Goal: Task Accomplishment & Management: Manage account settings

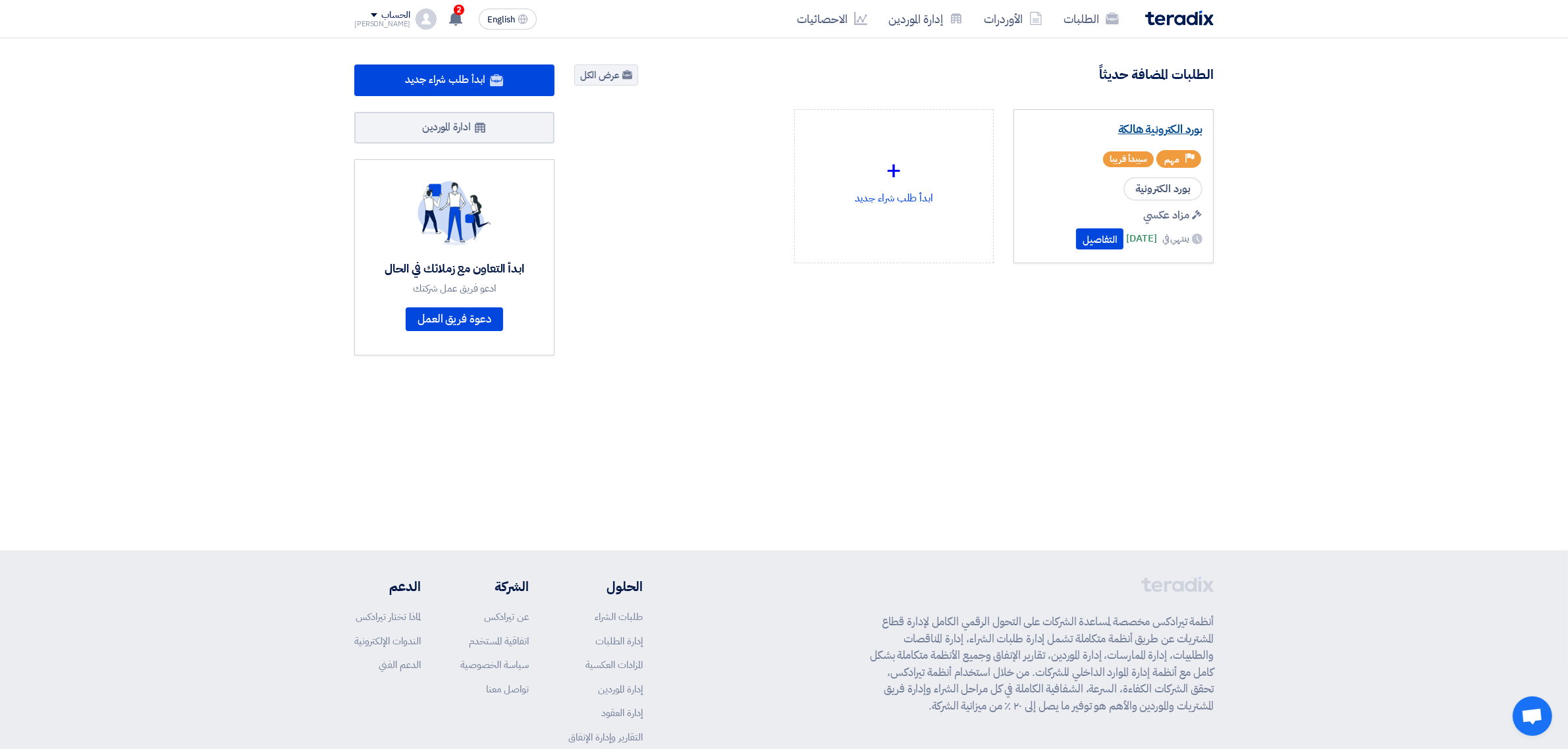
click at [1142, 135] on link "بورد الكترونية هالكة" at bounding box center [1113, 129] width 178 height 13
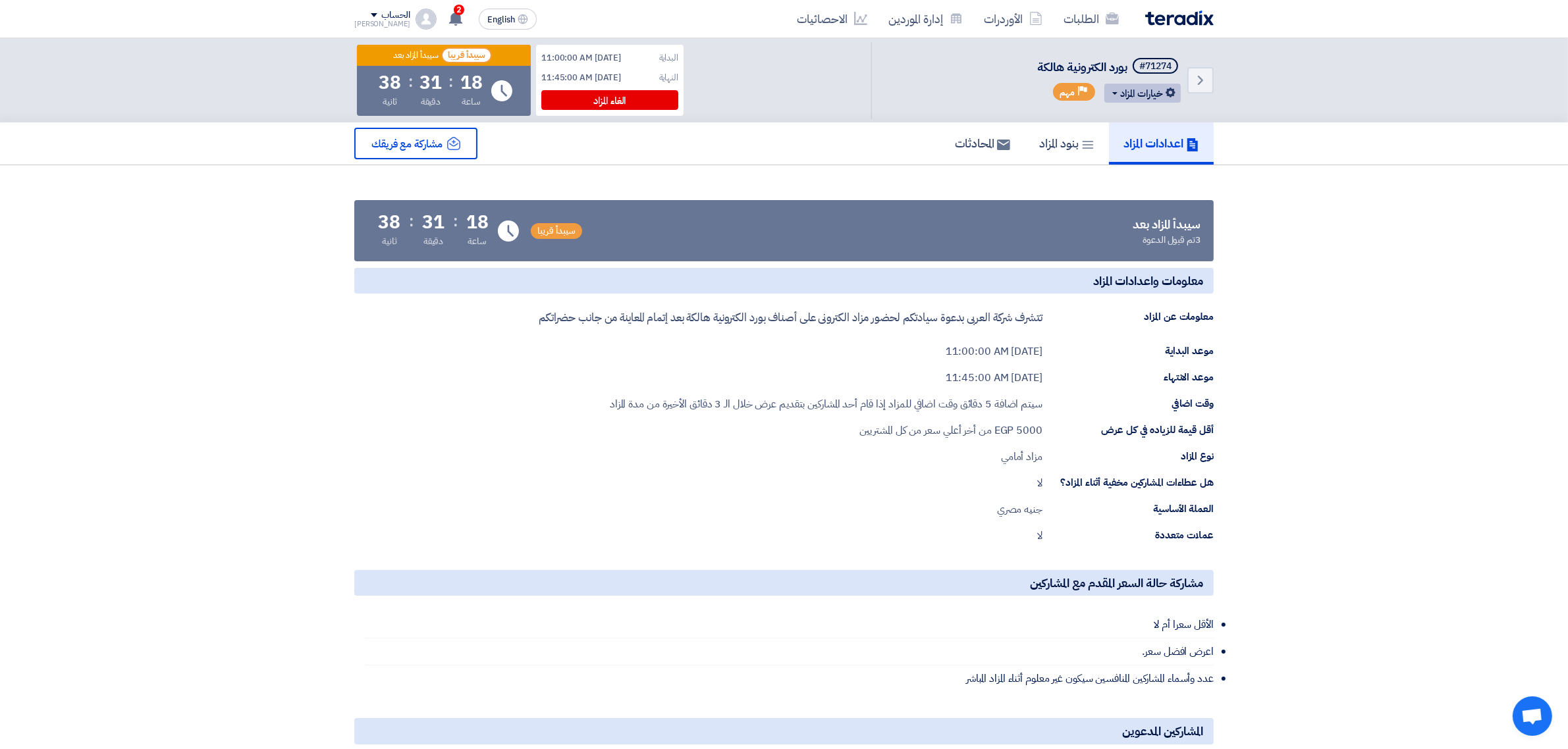
click at [1114, 88] on button "خيارات المزاد" at bounding box center [1142, 92] width 76 height 19
click at [1132, 126] on div "تعديل المزاد" at bounding box center [1140, 121] width 69 height 21
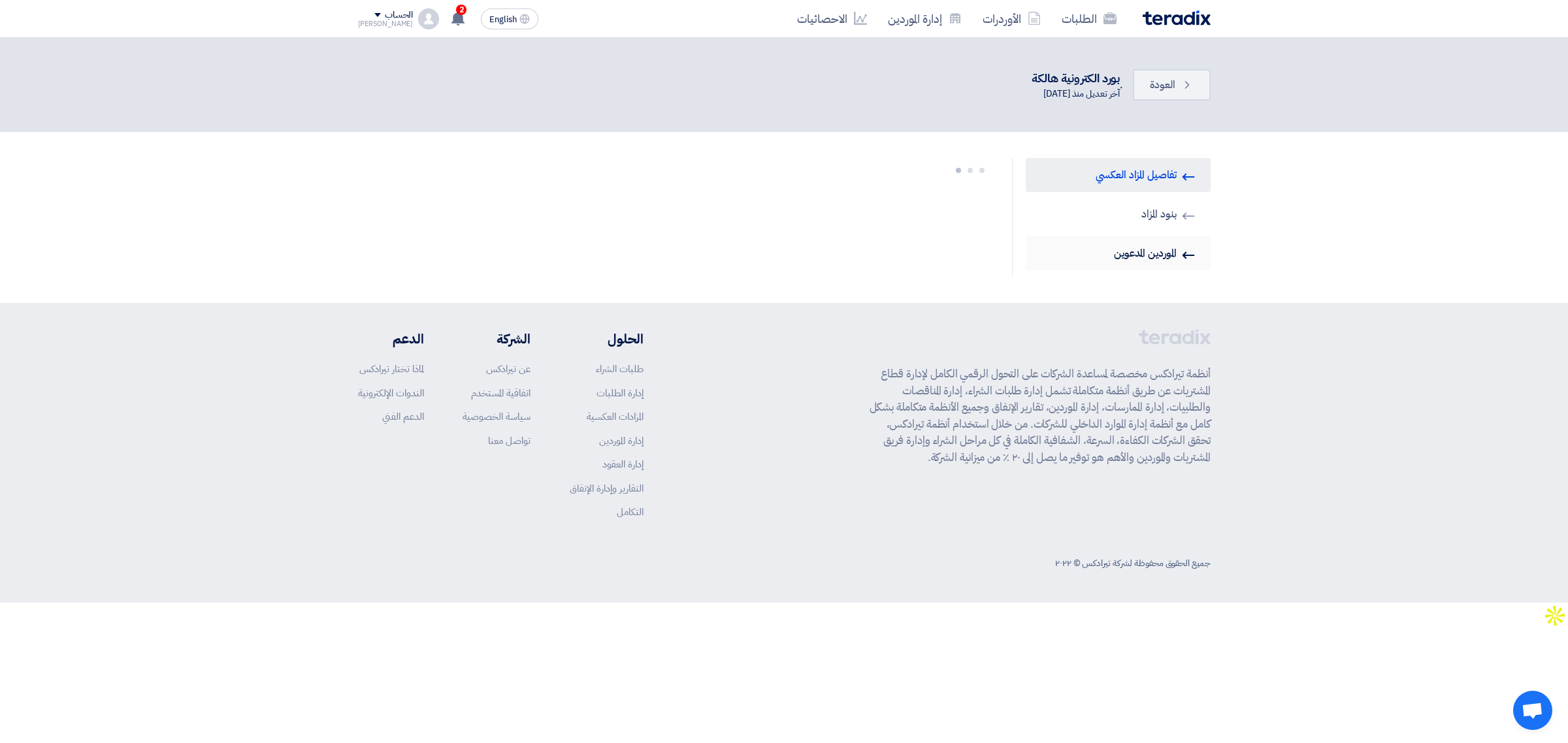
click at [1136, 261] on link "Invited Suppliers الموردين المدعوين" at bounding box center [1119, 253] width 185 height 34
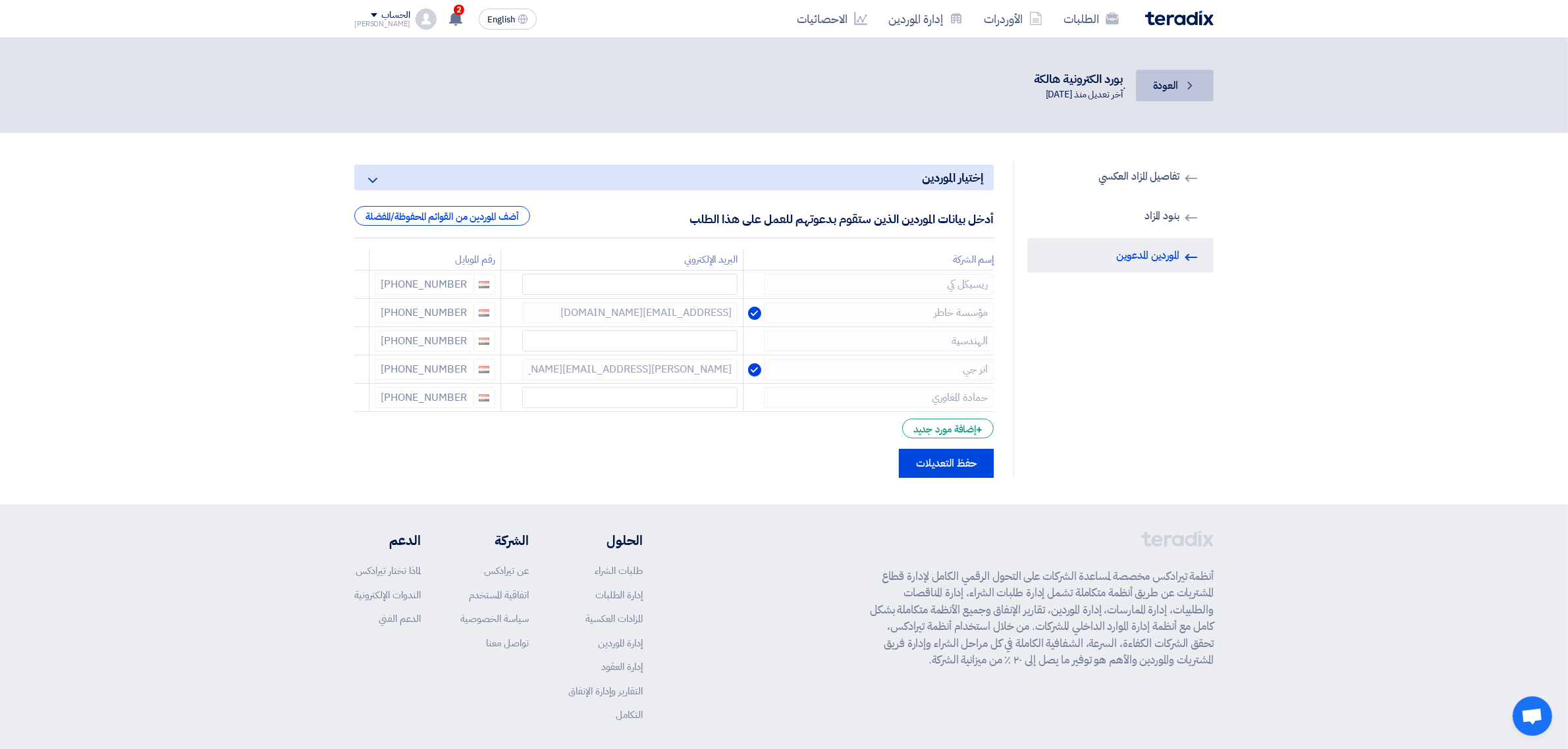
click at [1166, 96] on link "Back العودة" at bounding box center [1174, 85] width 78 height 32
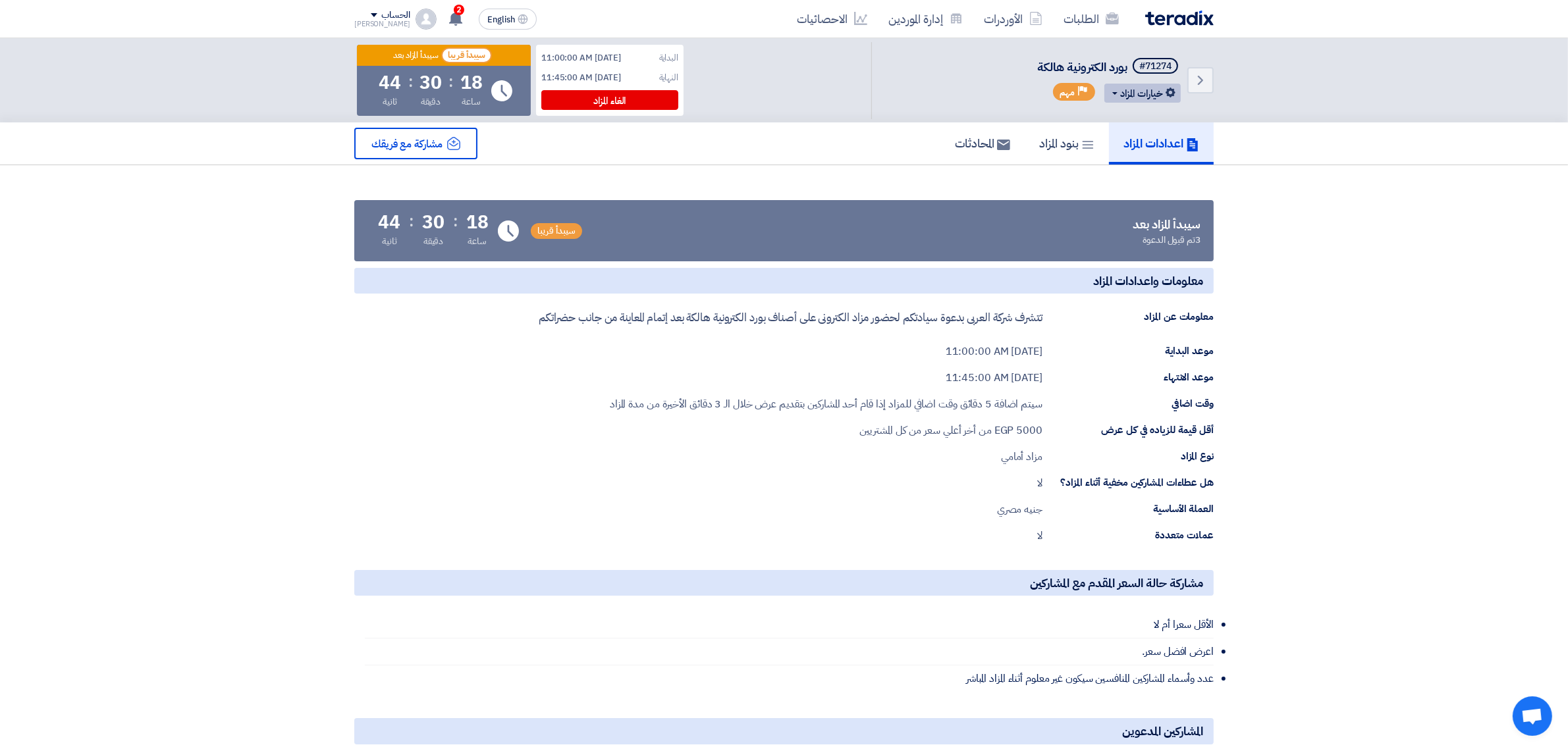
click at [1150, 96] on button "خيارات المزاد" at bounding box center [1142, 92] width 76 height 19
click at [1150, 109] on link "تعديل المزاد" at bounding box center [1140, 121] width 82 height 34
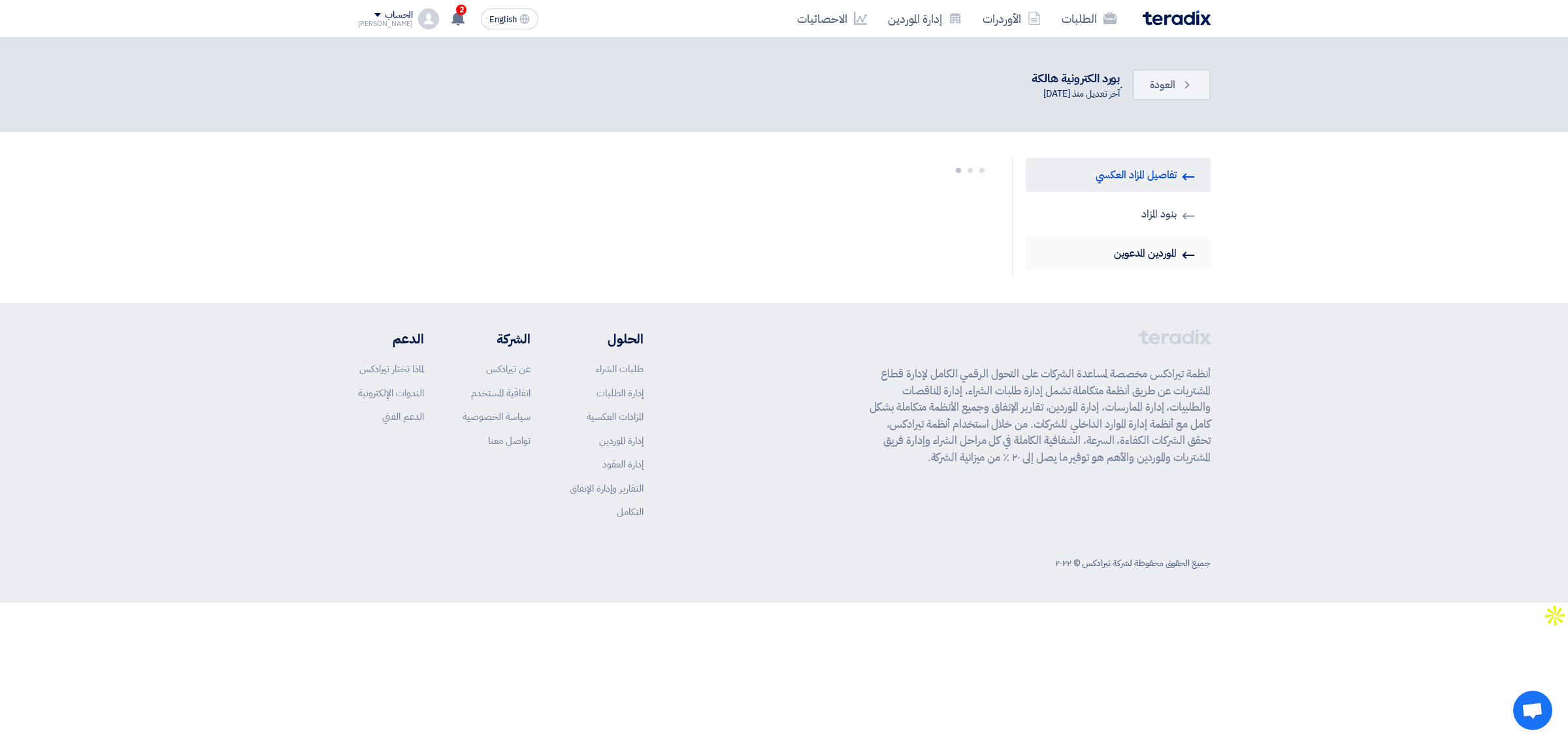
click at [1173, 237] on link "Invited Suppliers الموردين المدعوين" at bounding box center [1119, 253] width 185 height 34
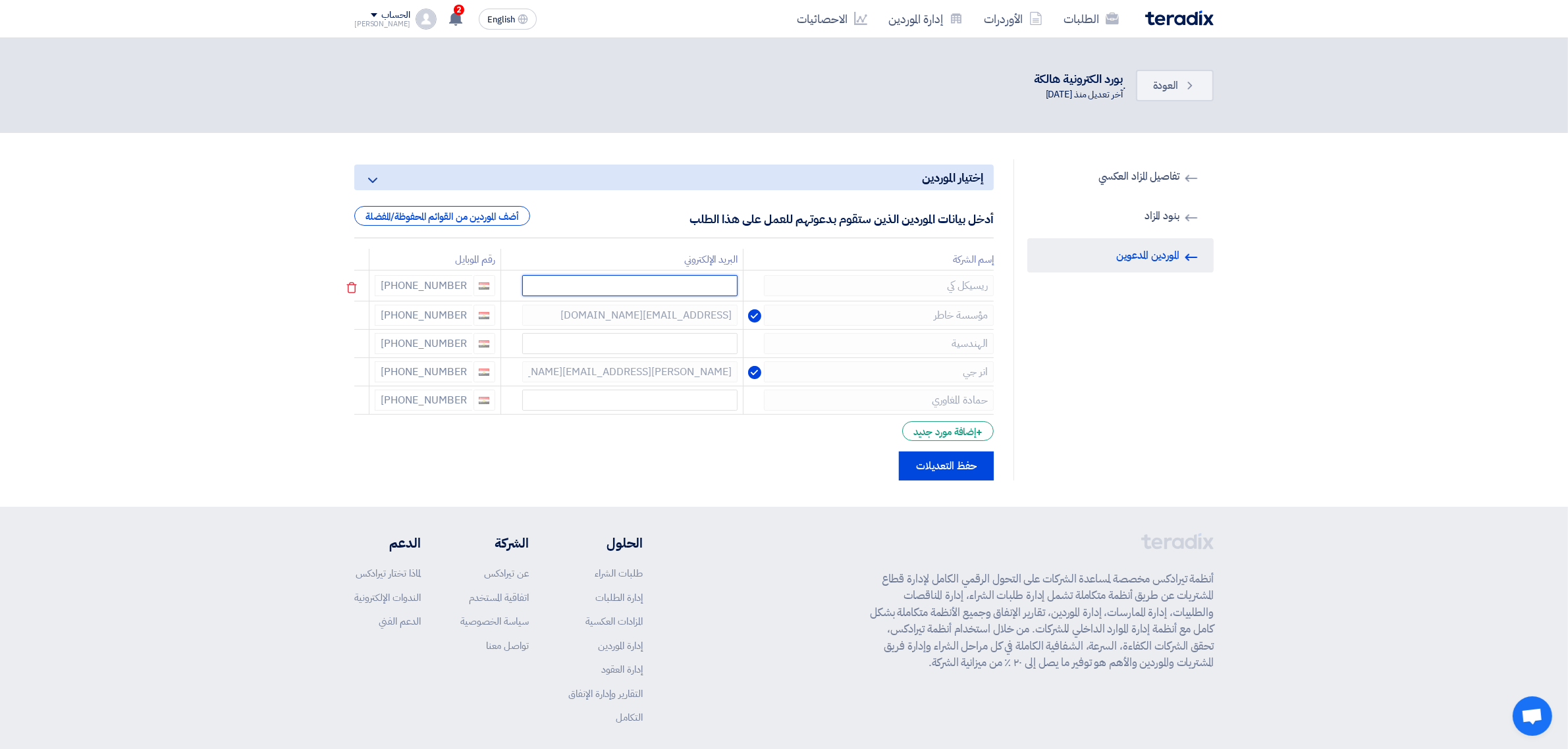
click at [700, 287] on input "text" at bounding box center [630, 286] width 215 height 21
paste input "[EMAIL_ADDRESS][DOMAIN_NAME]"
type input "[EMAIL_ADDRESS][DOMAIN_NAME]"
click at [929, 466] on button "حفظ التعديلات" at bounding box center [947, 463] width 95 height 29
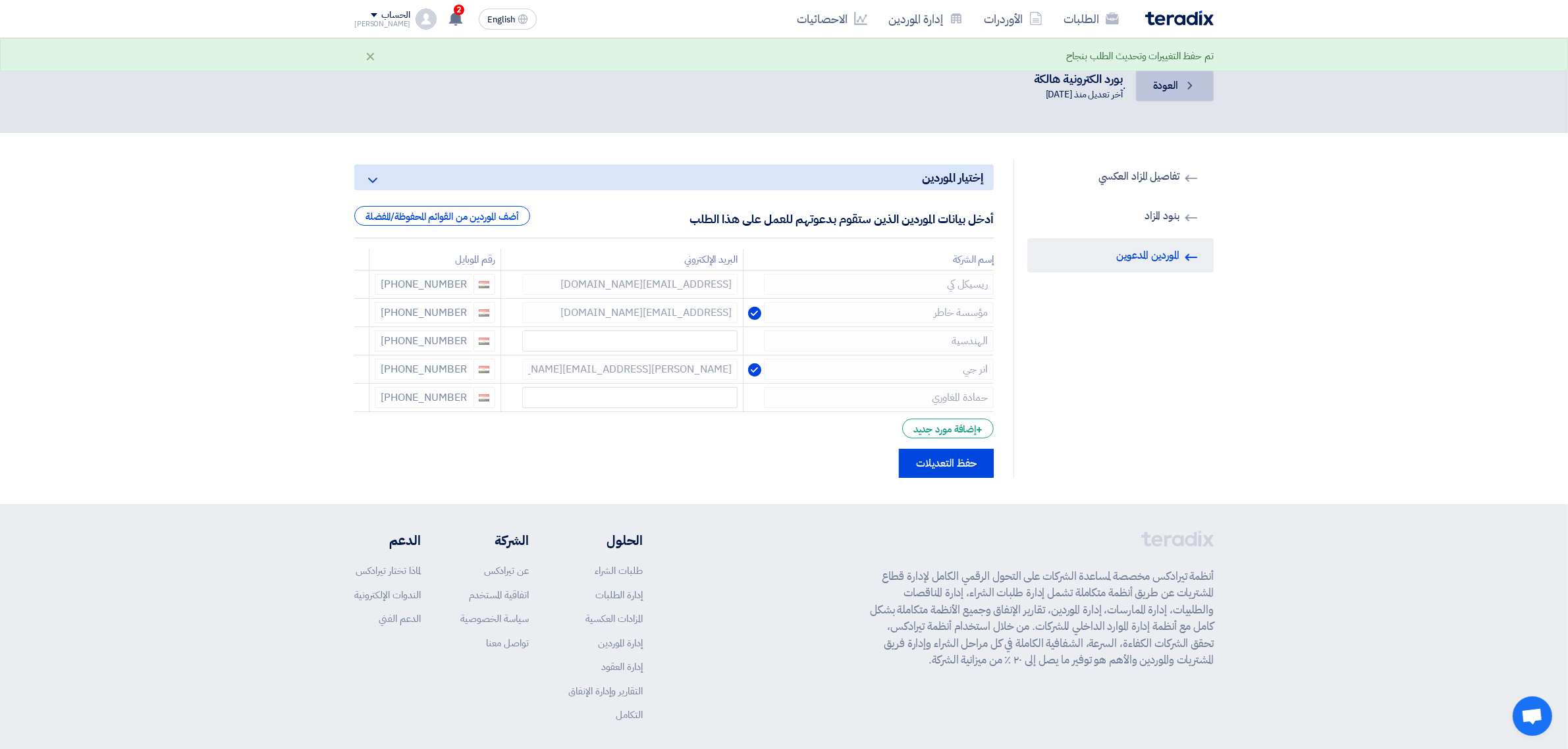
click at [1180, 89] on link "Back العودة" at bounding box center [1174, 85] width 78 height 32
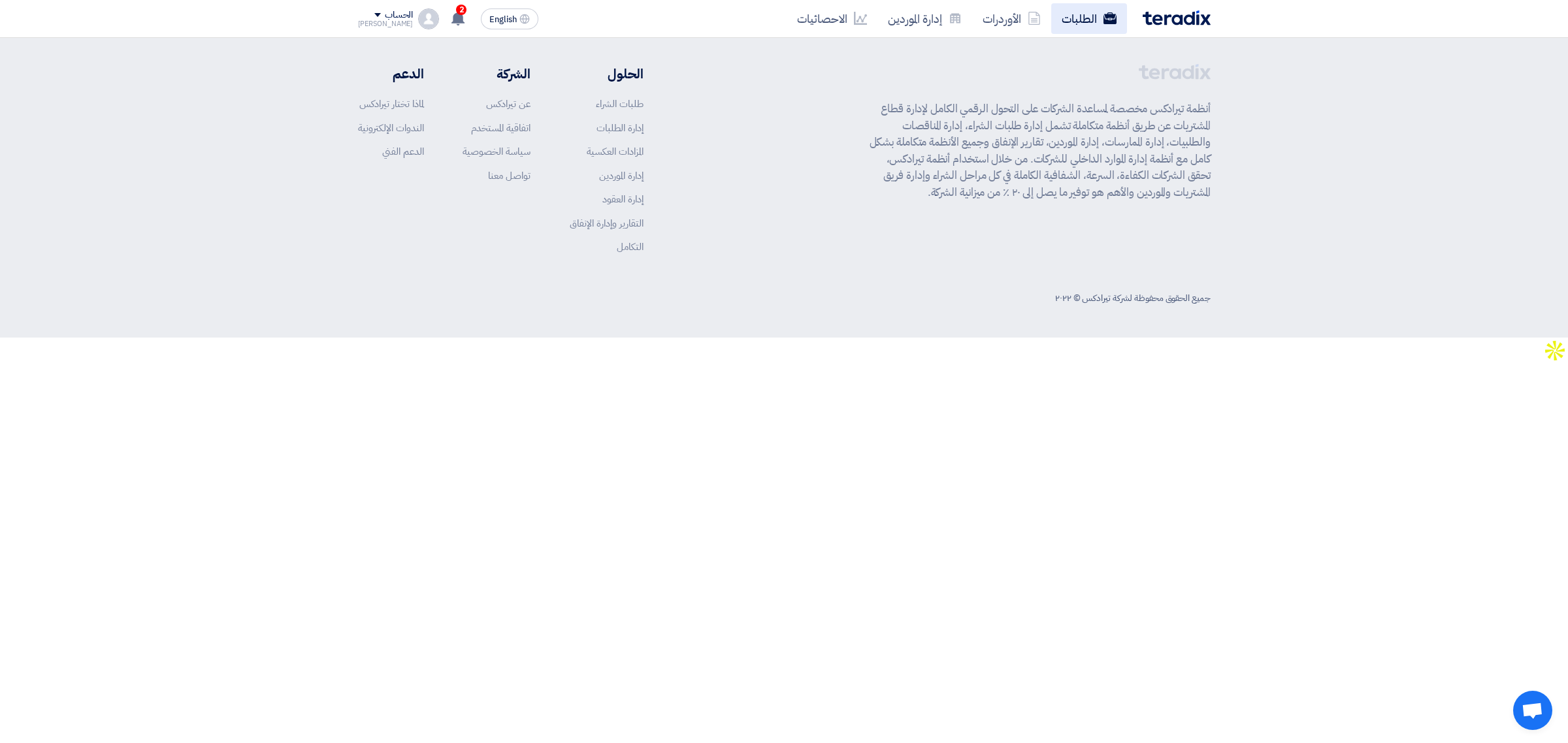
click at [1085, 6] on link "الطلبات" at bounding box center [1089, 19] width 76 height 31
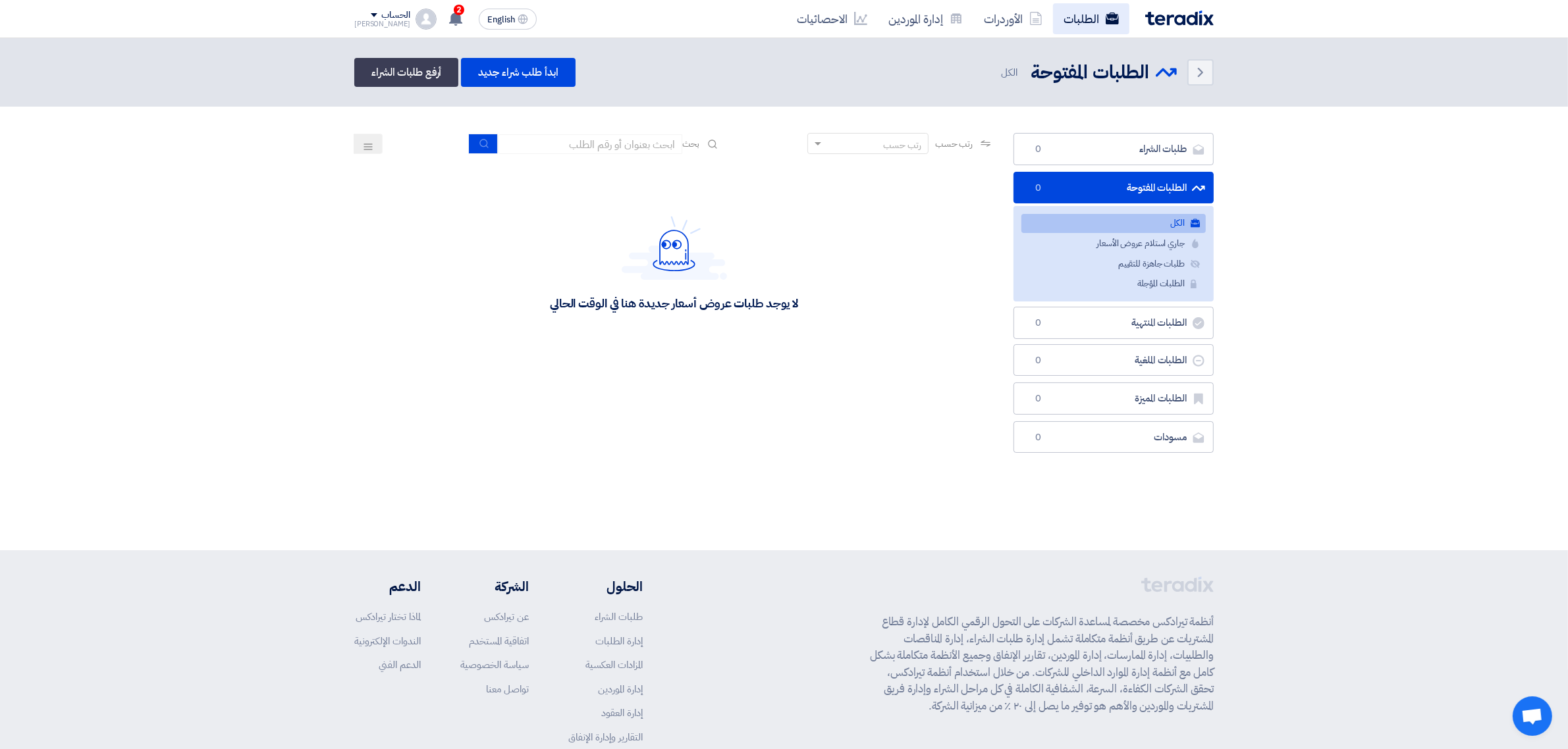
click at [1095, 21] on link "الطلبات" at bounding box center [1091, 19] width 76 height 31
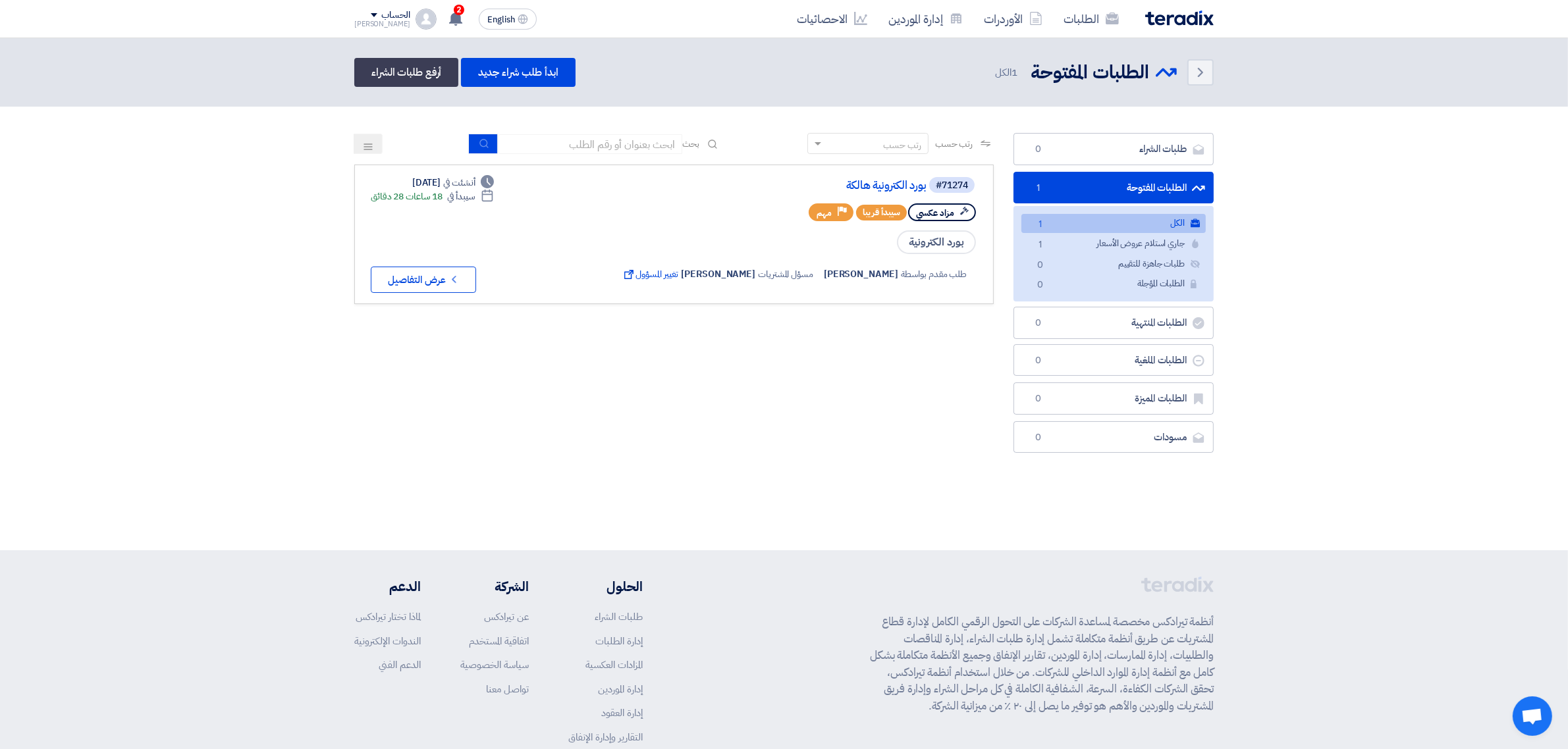
click at [1048, 175] on link "الطلبات المفتوحة الطلبات المفتوحة 1" at bounding box center [1114, 187] width 200 height 32
click at [873, 187] on link "بورد الكترونية هالكة" at bounding box center [795, 186] width 264 height 11
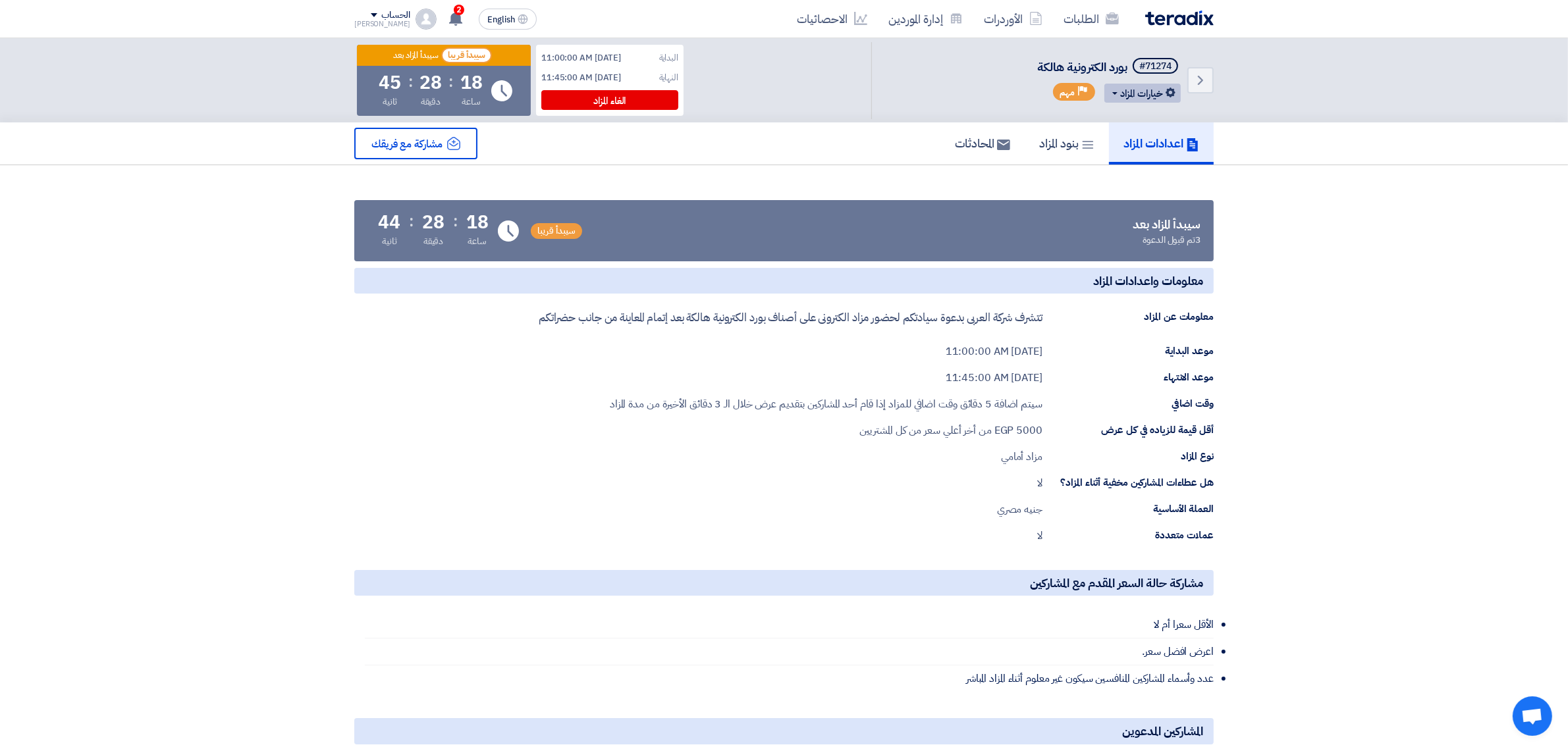
click at [1169, 84] on button "خيارات المزاد" at bounding box center [1142, 92] width 76 height 19
click at [1121, 126] on div "تعديل المزاد" at bounding box center [1140, 121] width 69 height 21
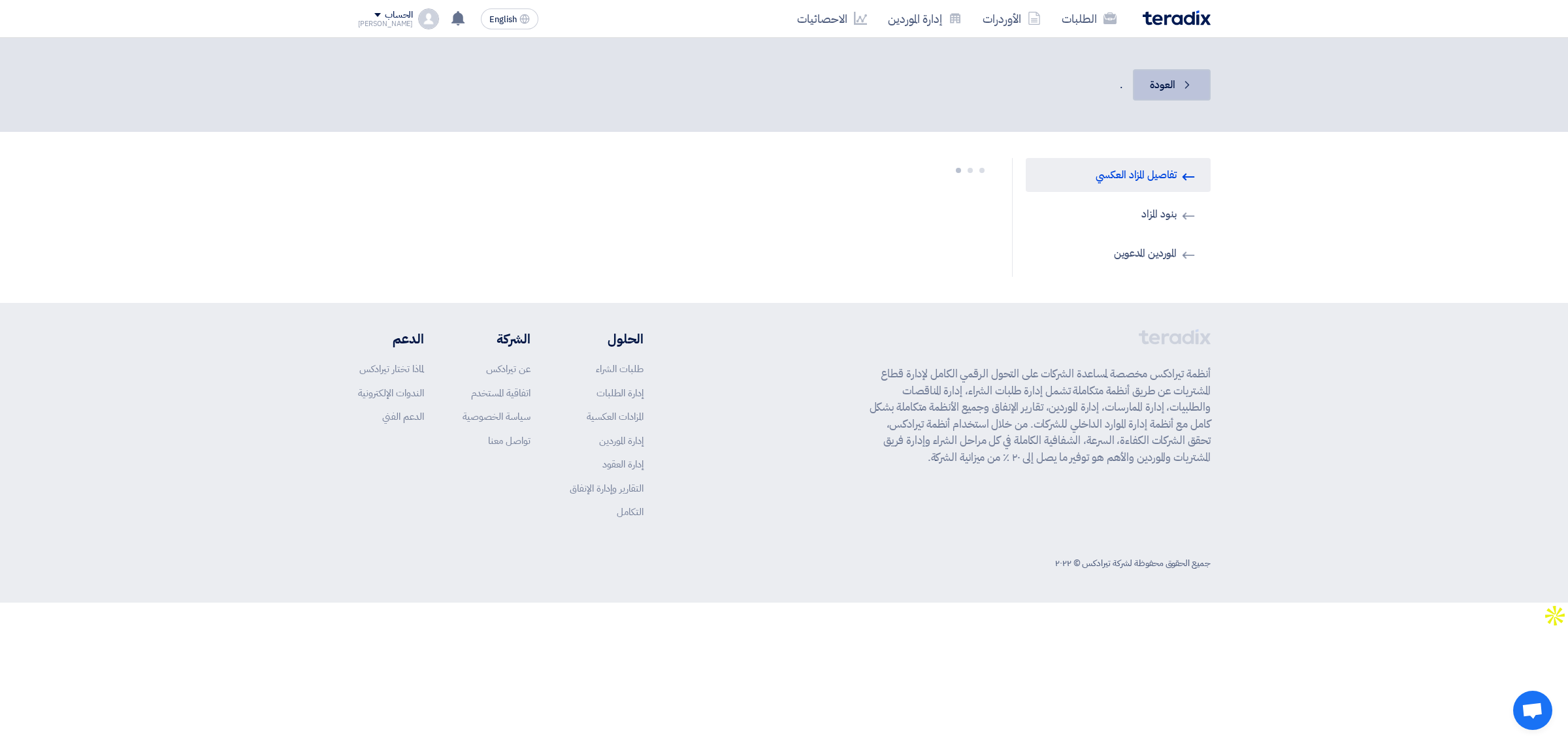
click at [1161, 79] on span "العودة" at bounding box center [1163, 84] width 25 height 15
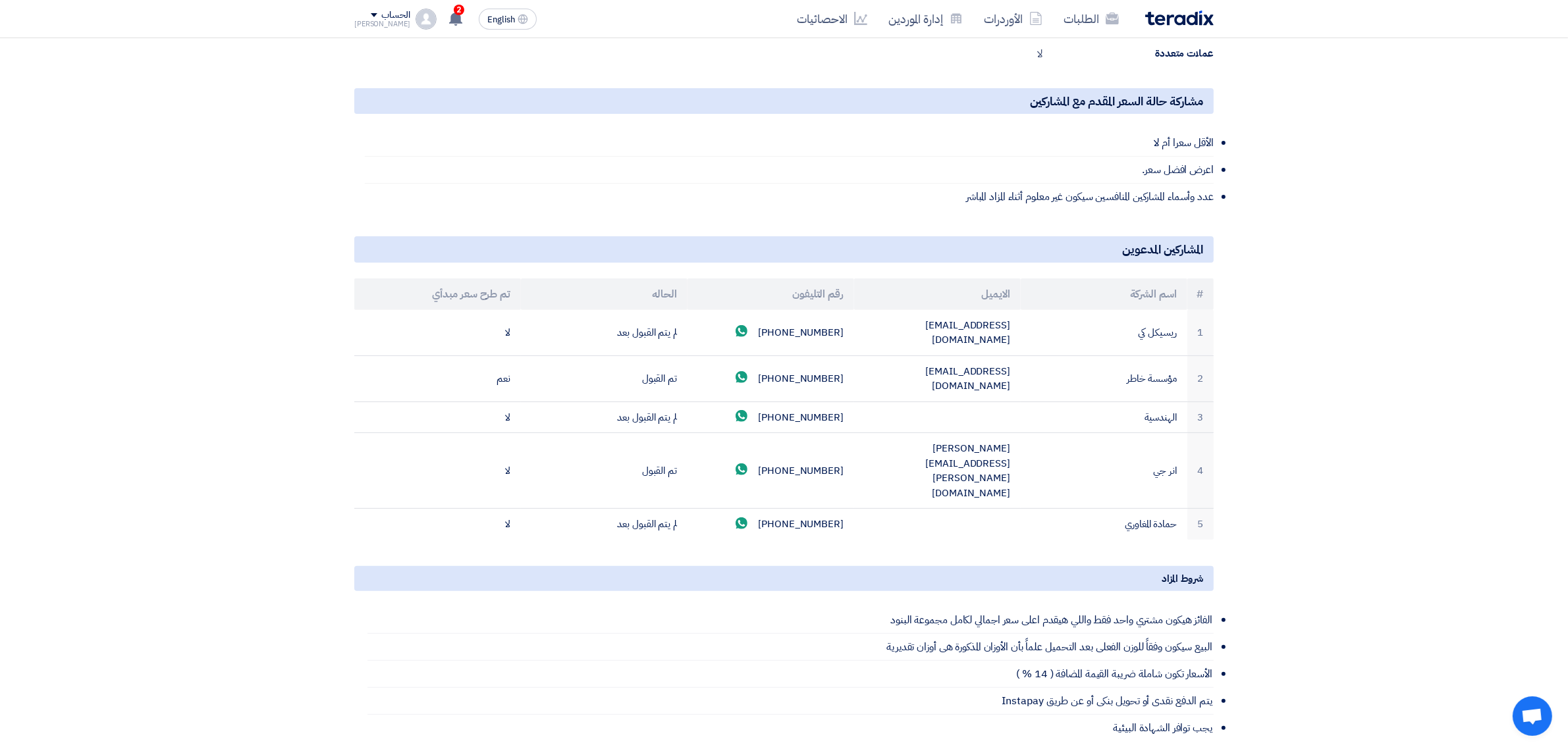
scroll to position [508, 0]
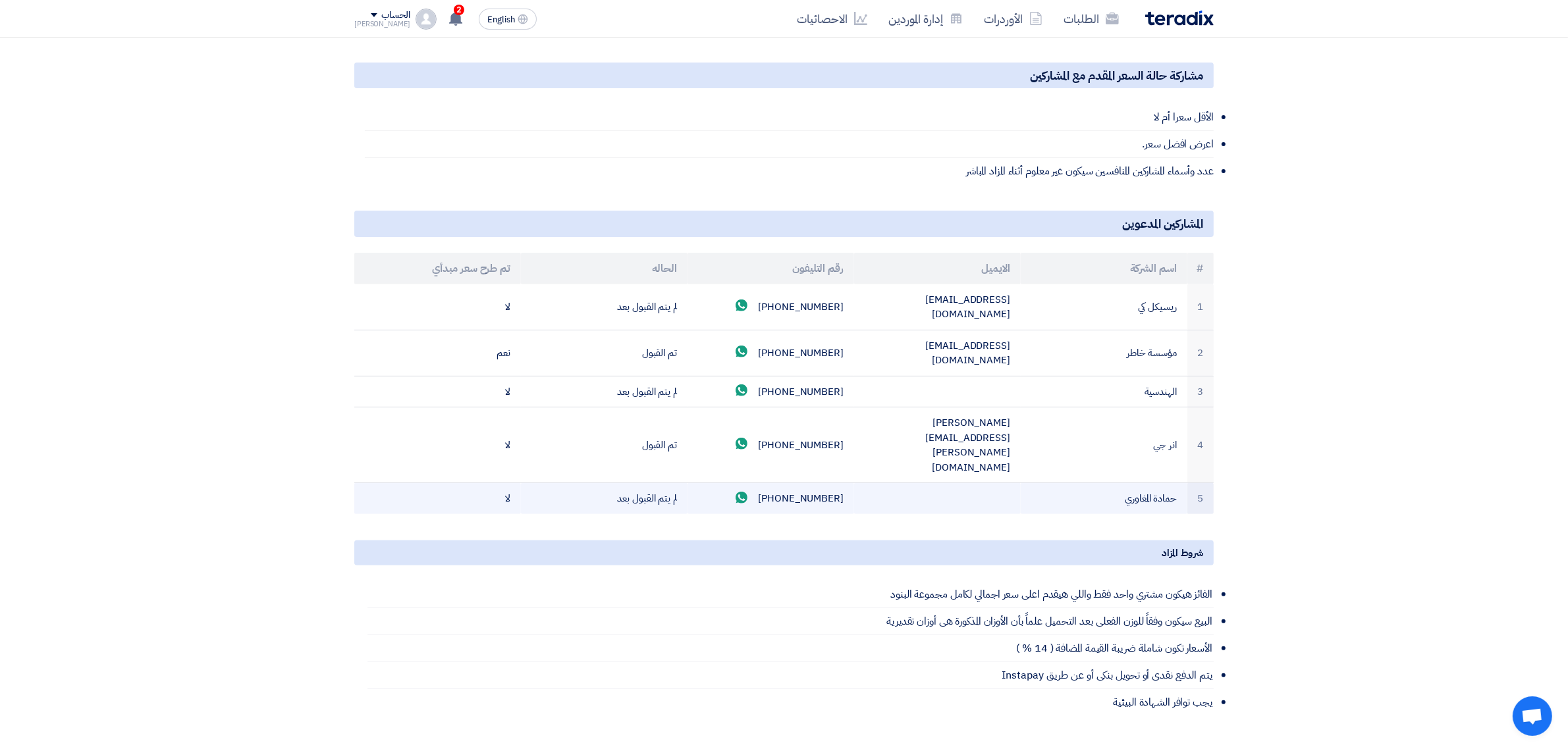
drag, startPoint x: 793, startPoint y: 422, endPoint x: 837, endPoint y: 426, distance: 44.2
click at [837, 483] on td "+201029991002 Send whatsApp message" at bounding box center [770, 499] width 166 height 31
copy td "29991002"
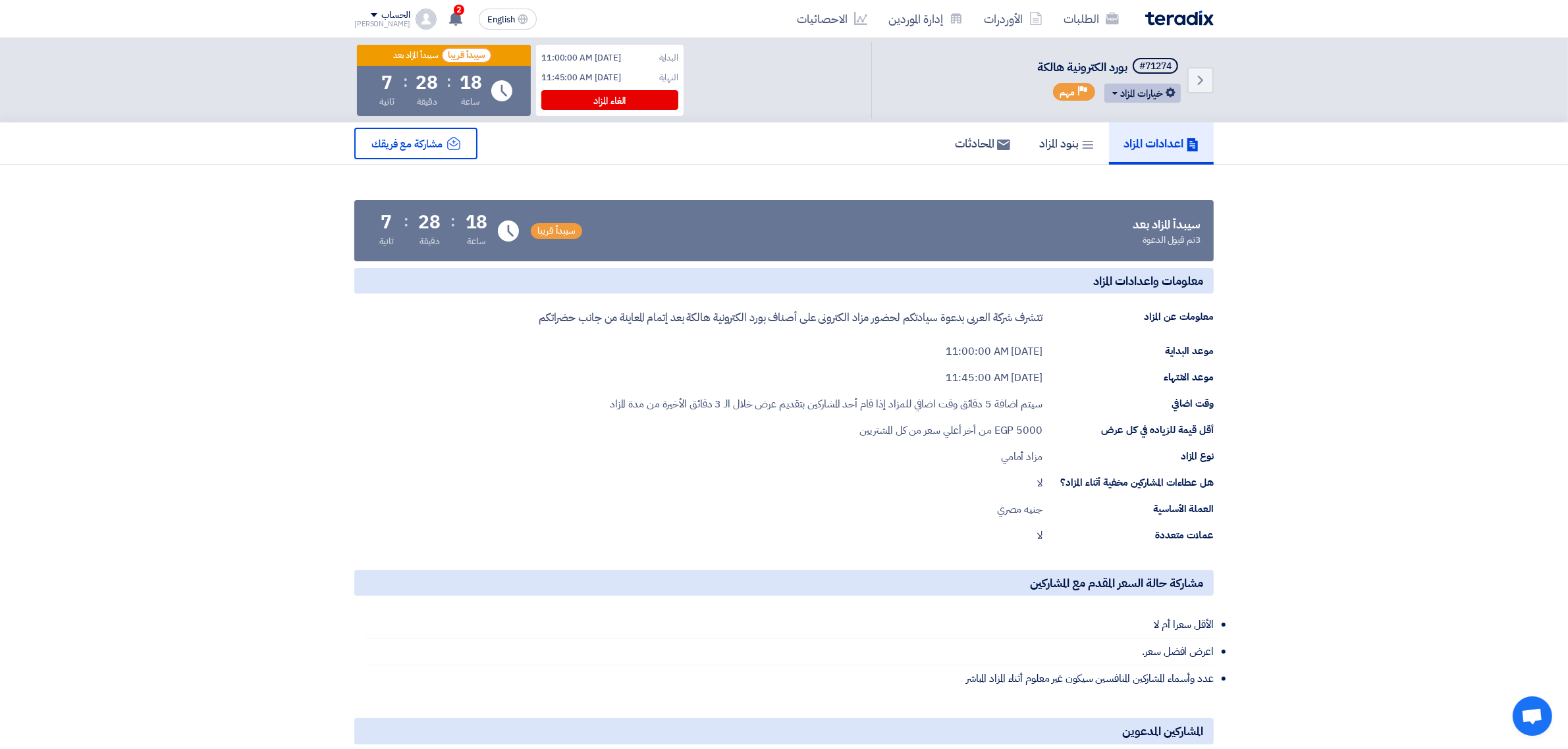
click at [1153, 92] on button "خيارات المزاد" at bounding box center [1142, 92] width 76 height 19
click at [1130, 125] on div "تعديل المزاد" at bounding box center [1140, 121] width 69 height 21
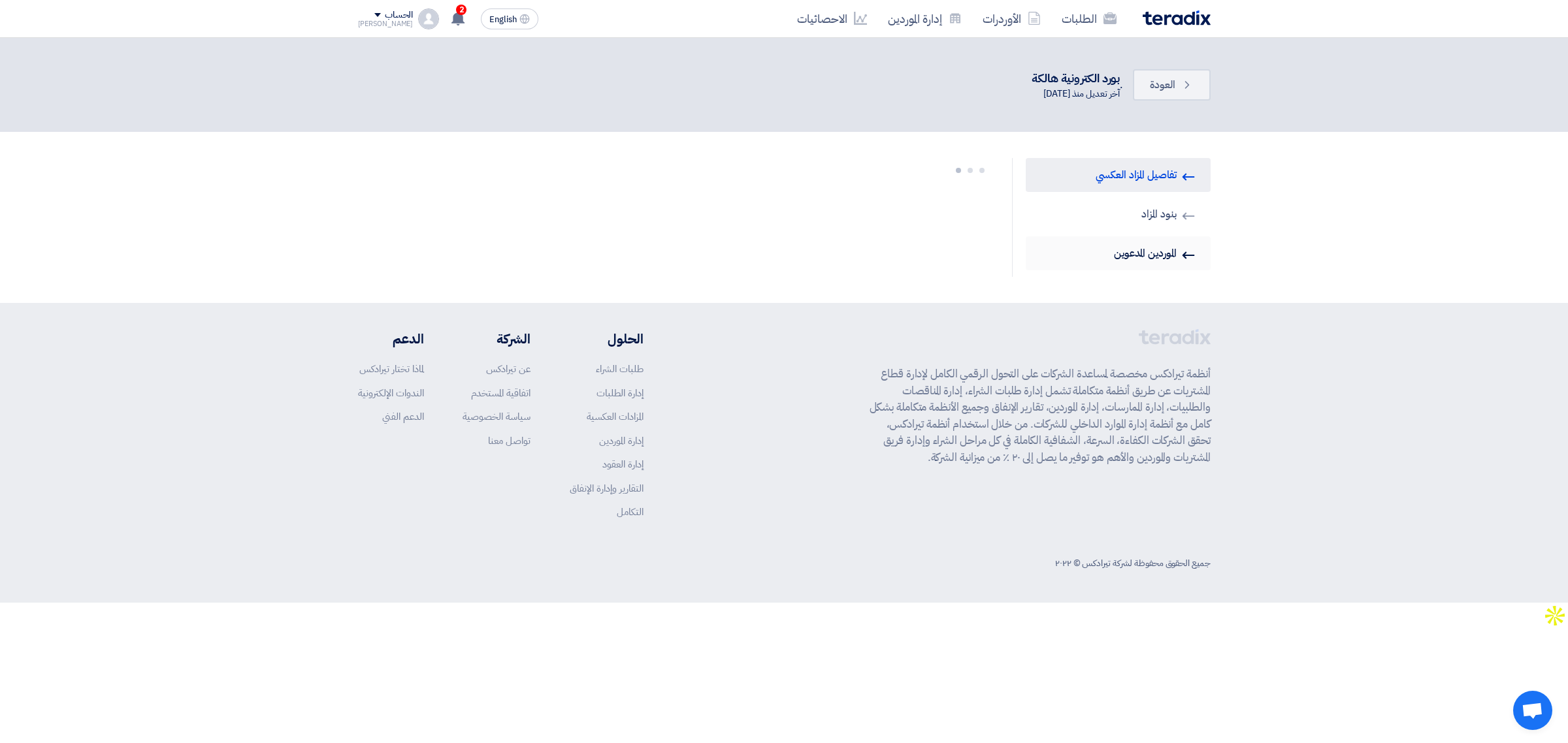
click at [1103, 248] on link "Invited Suppliers الموردين المدعوين" at bounding box center [1119, 253] width 185 height 34
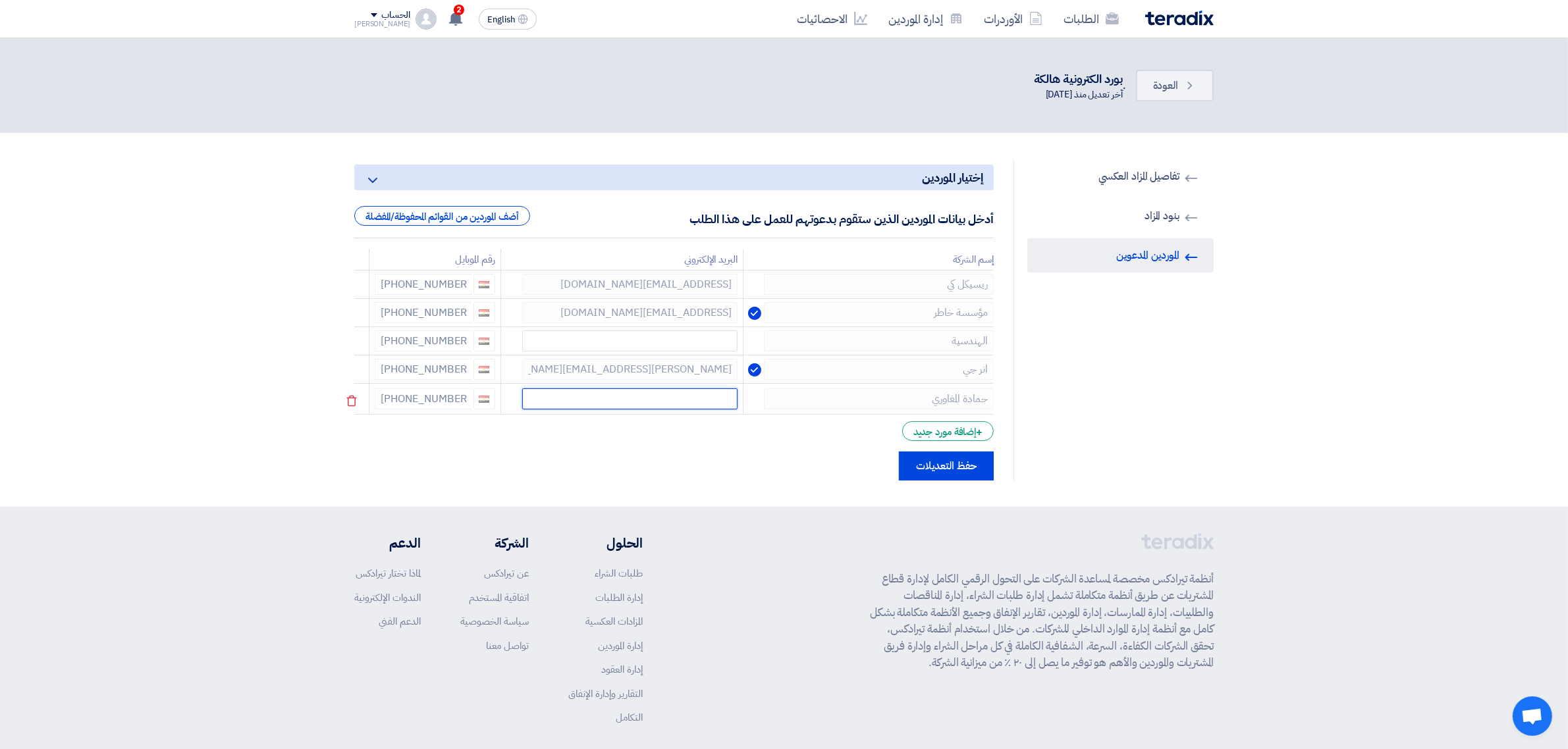
click at [693, 403] on input "text" at bounding box center [630, 399] width 215 height 21
paste input "mohmedhasen1990@gmail.com"
type input "mohmedhasen1990@gmail.com"
click at [929, 458] on button "حفظ التعديلات" at bounding box center [947, 463] width 95 height 29
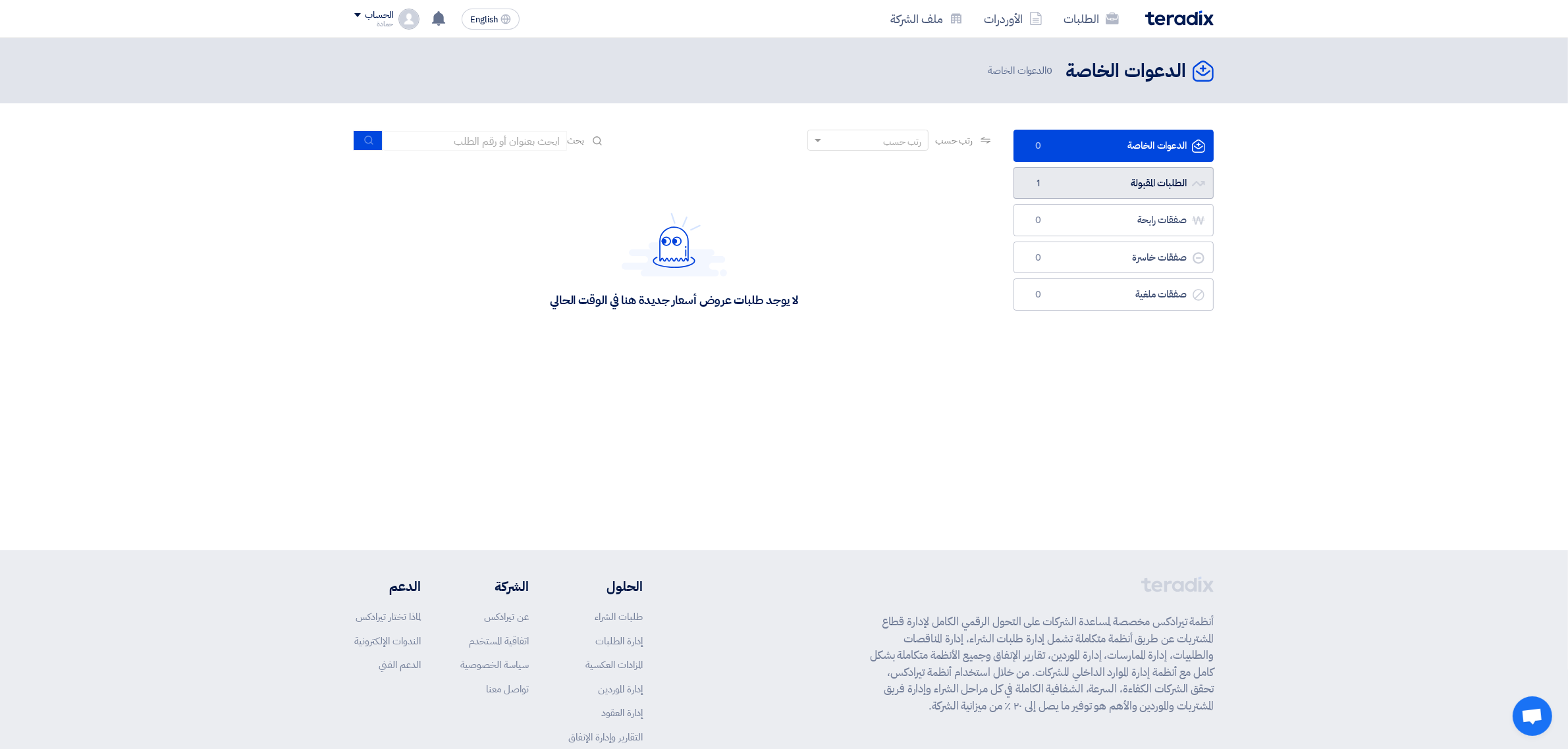
click at [1087, 182] on link "الطلبات المقبولة الطلبات المقبولة 1" at bounding box center [1114, 183] width 200 height 32
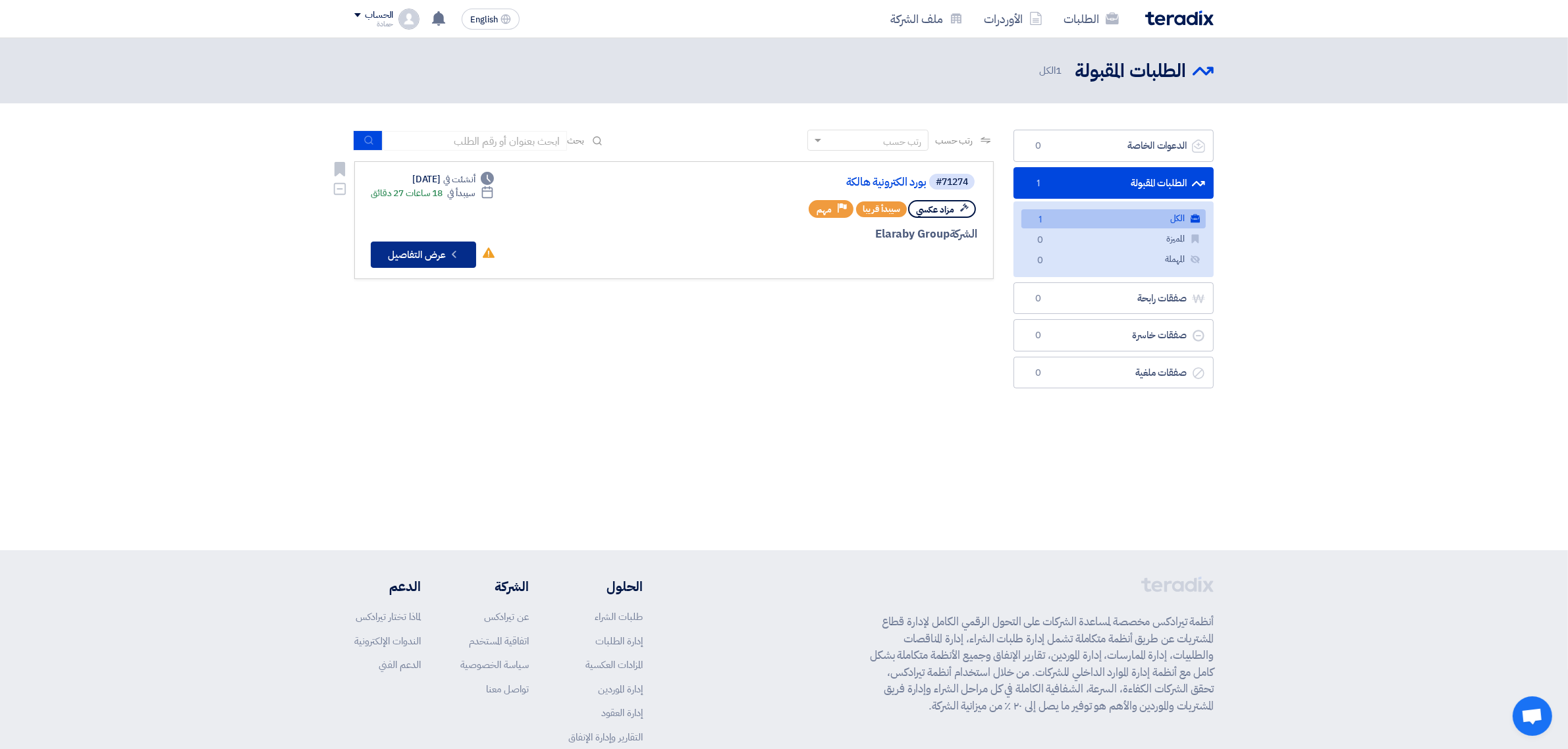
click at [440, 251] on button "Check details عرض التفاصيل" at bounding box center [423, 255] width 106 height 26
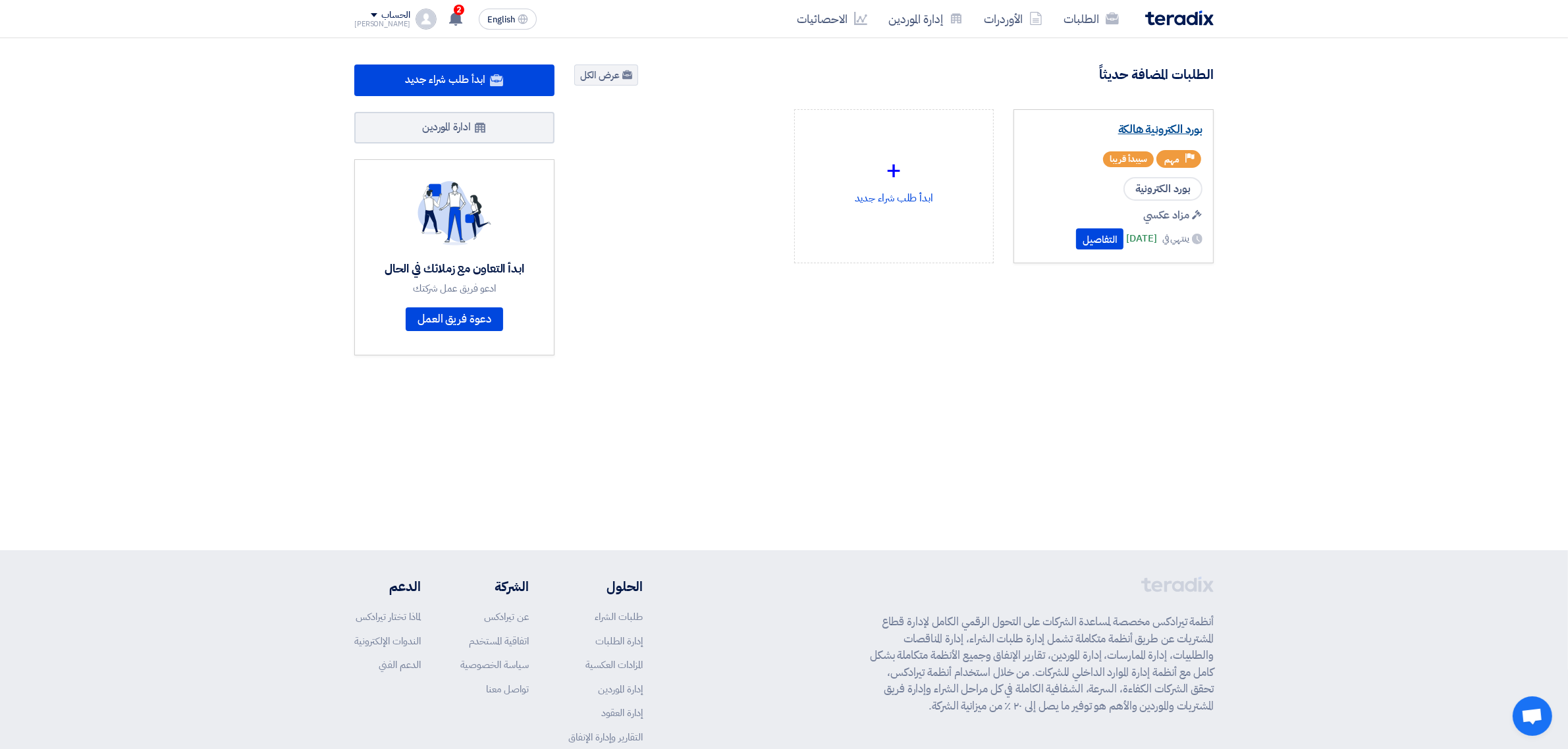
click at [1148, 124] on link "بورد الكترونية هالكة" at bounding box center [1113, 129] width 178 height 13
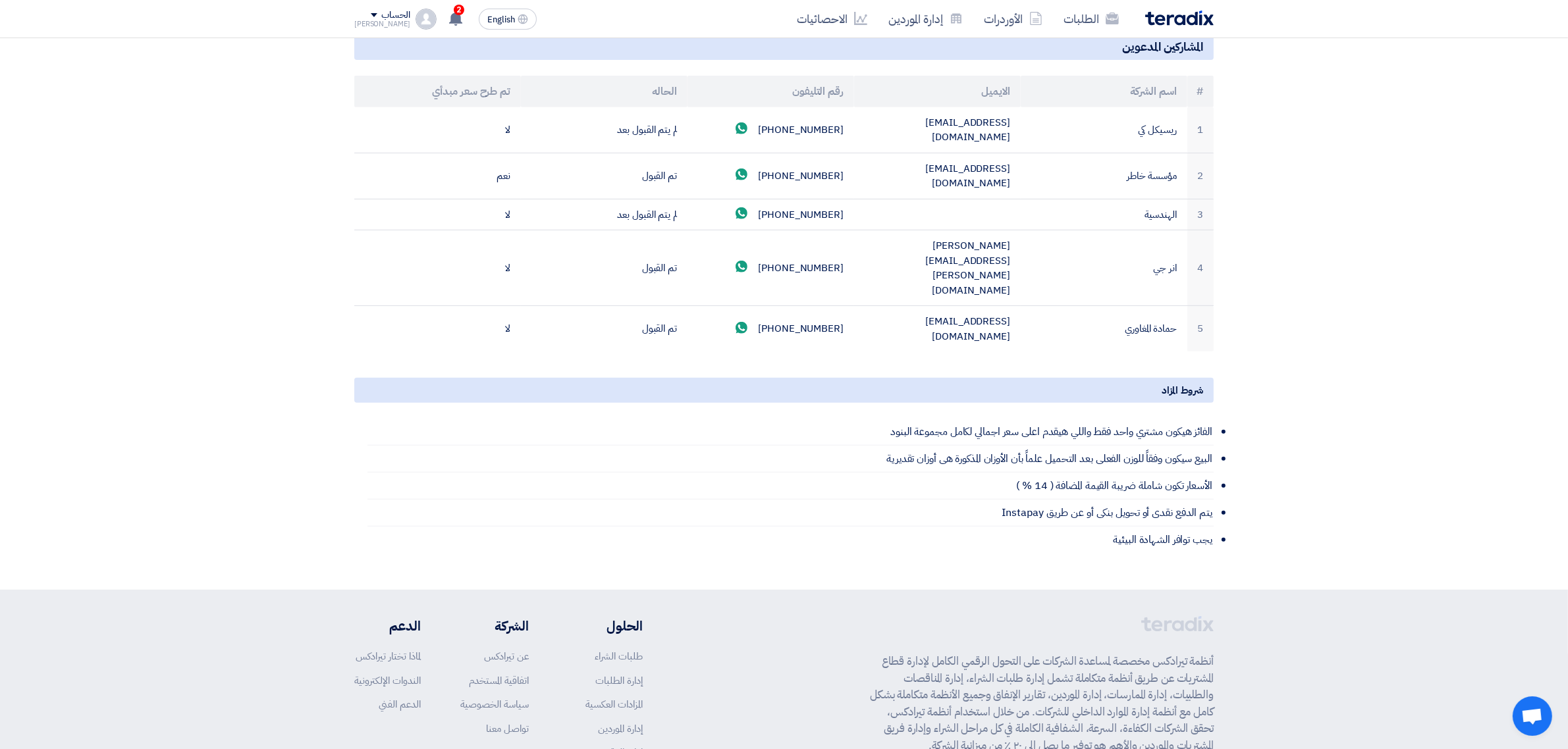
scroll to position [683, 0]
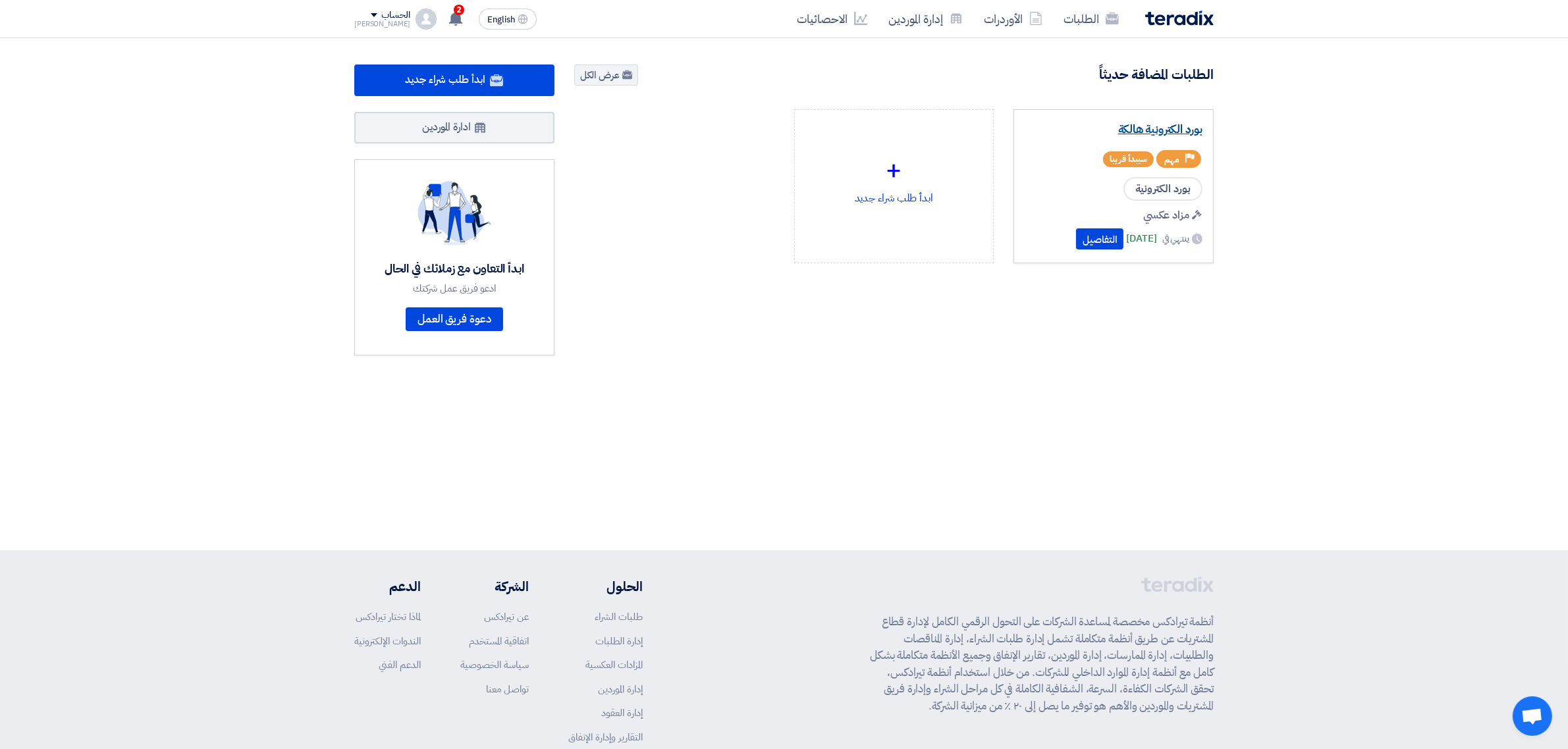
click at [1141, 126] on link "بورد الكترونية هالكة" at bounding box center [1113, 129] width 178 height 13
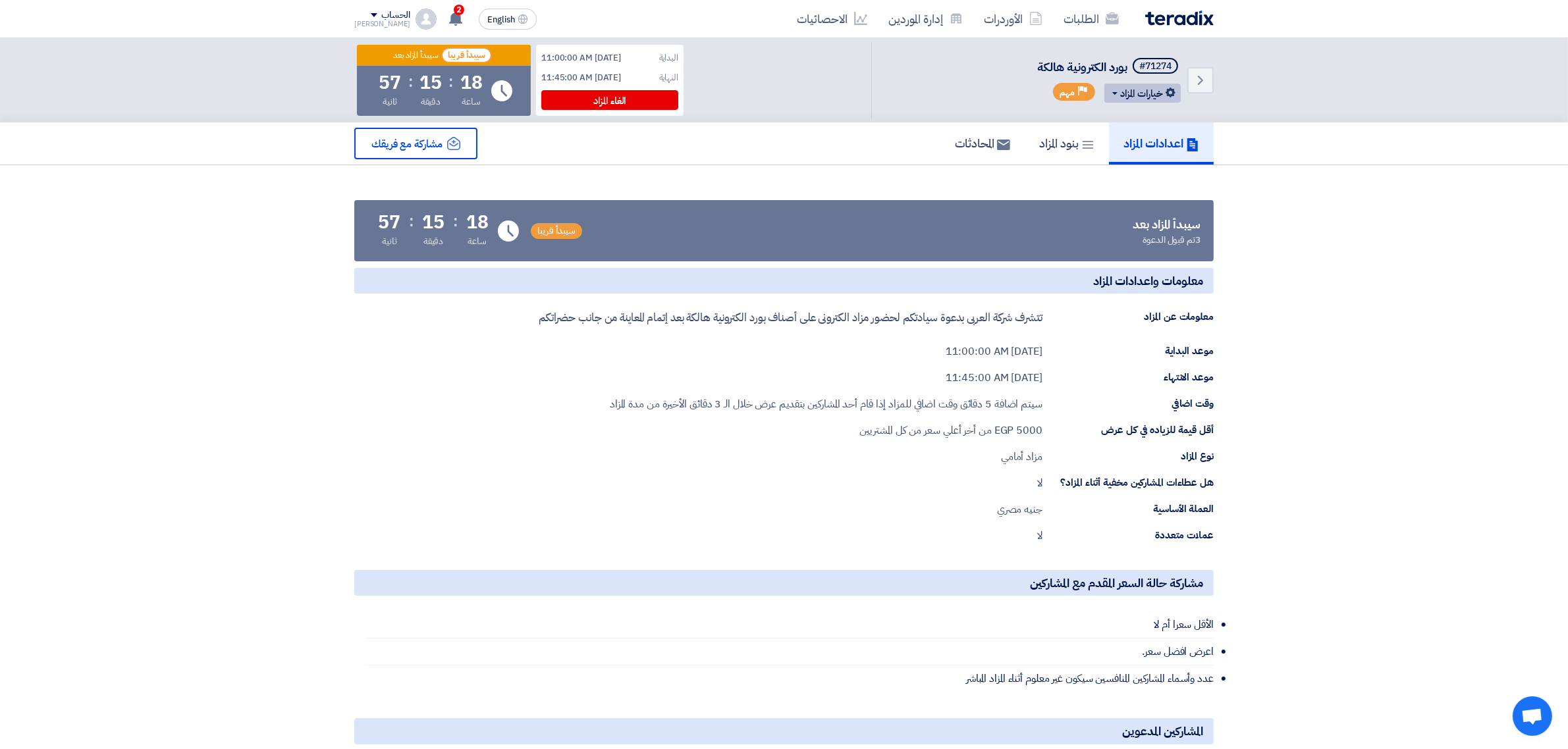
click at [1152, 99] on button "خيارات المزاد" at bounding box center [1142, 92] width 76 height 19
click at [1149, 111] on div "تعديل المزاد" at bounding box center [1140, 121] width 69 height 21
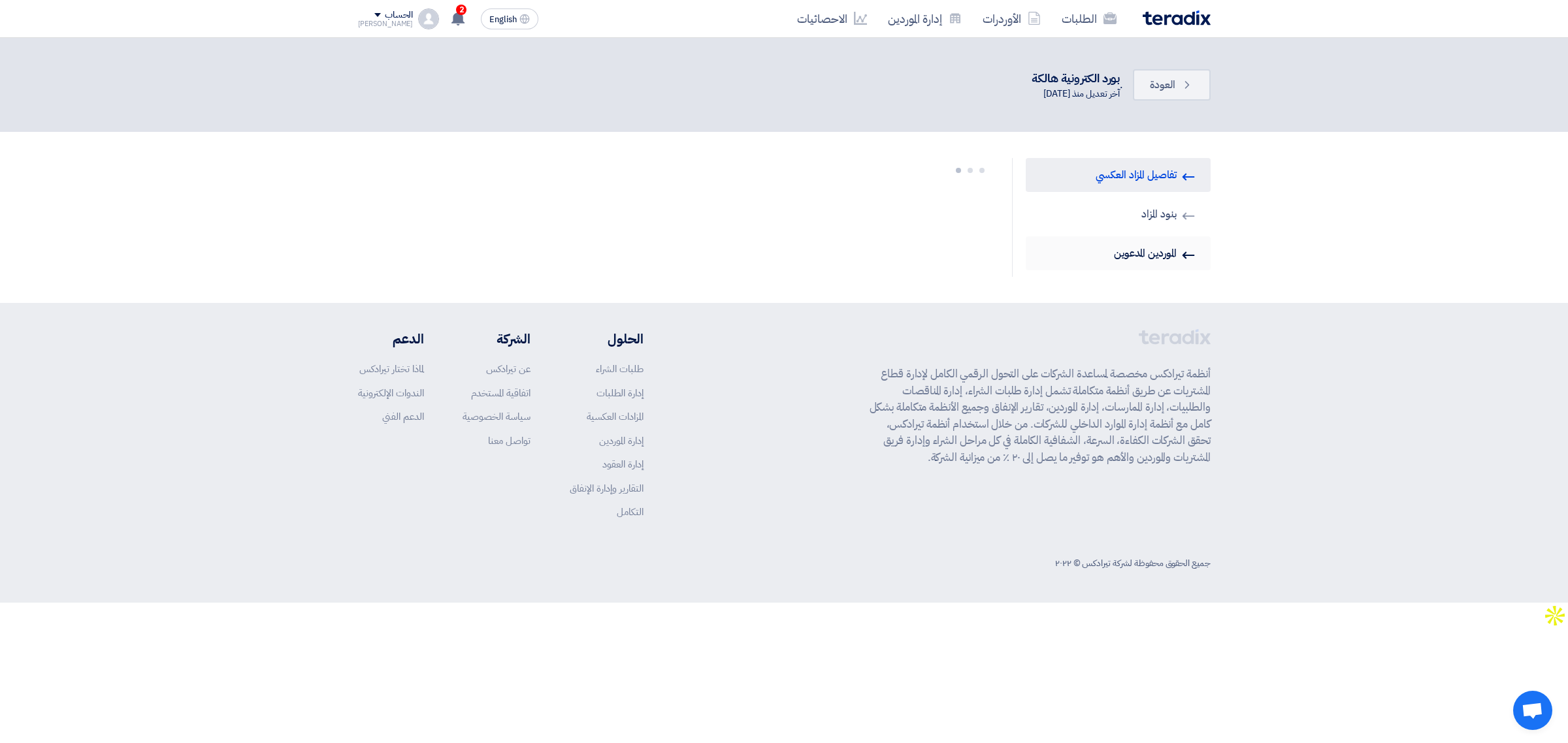
click at [1158, 255] on link "Invited Suppliers الموردين المدعوين" at bounding box center [1119, 253] width 185 height 34
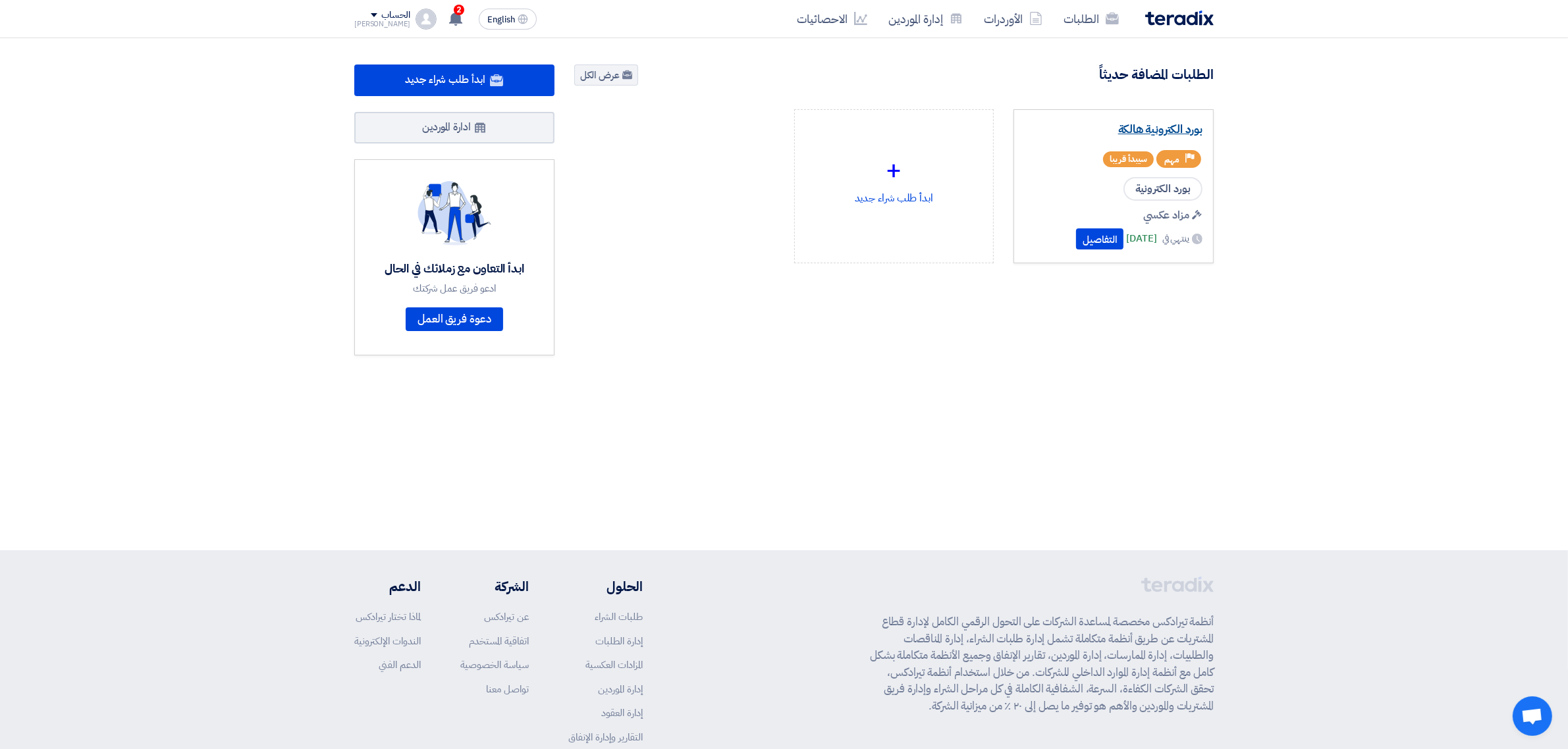
click at [1163, 133] on link "بورد الكترونية هالكة" at bounding box center [1113, 129] width 178 height 13
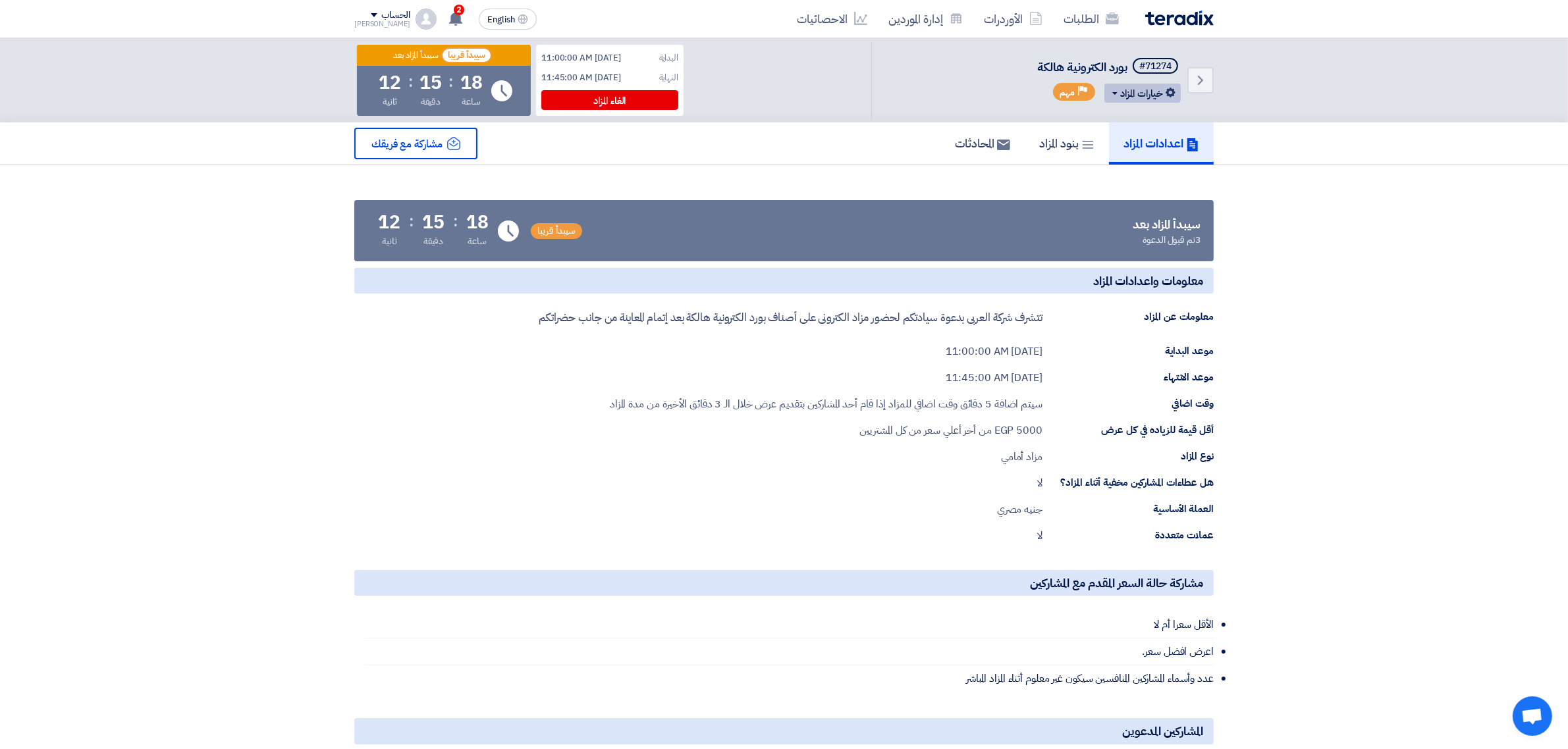
click at [1144, 93] on button "خيارات المزاد" at bounding box center [1142, 92] width 76 height 19
click at [1131, 129] on div "تعديل المزاد" at bounding box center [1140, 121] width 69 height 21
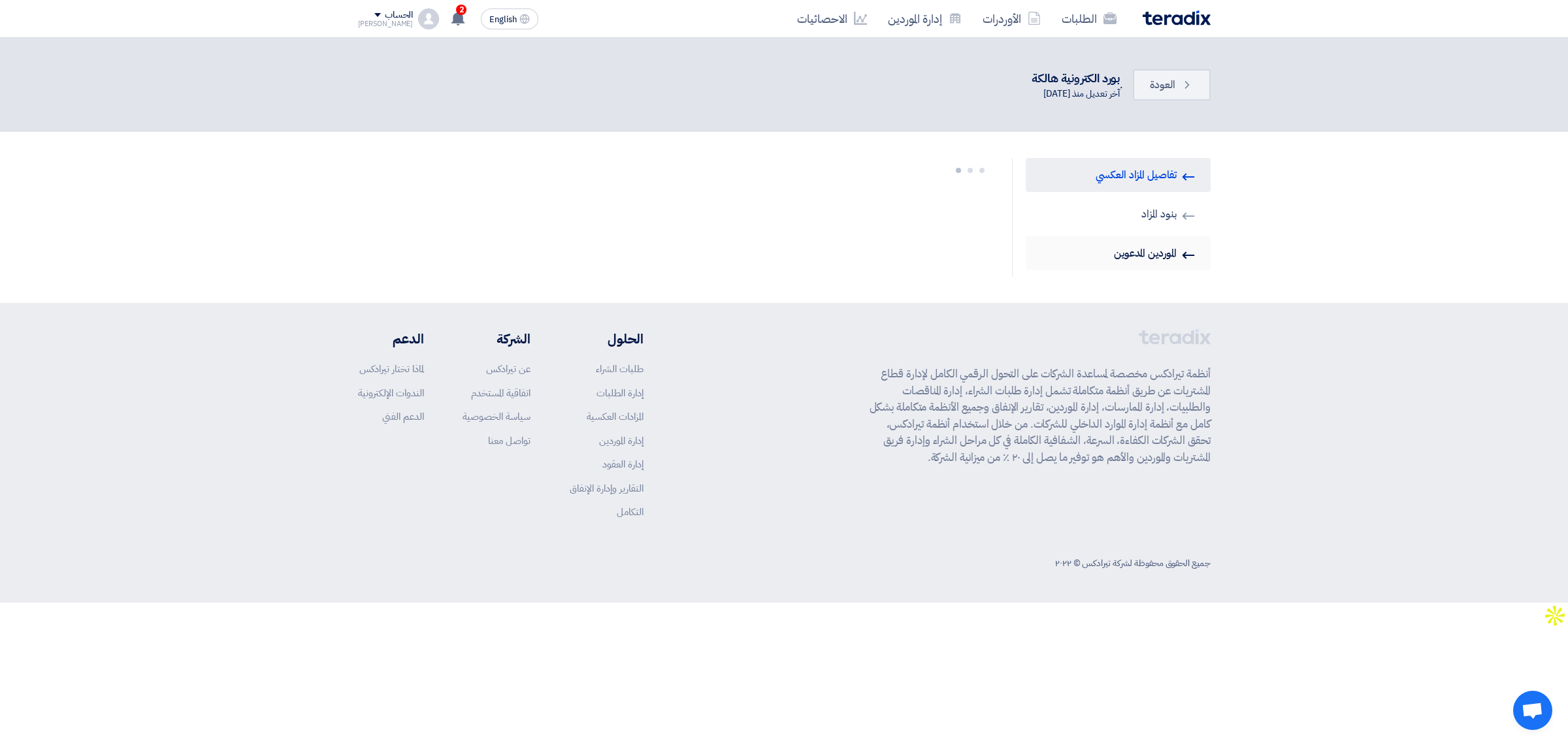
click at [1140, 256] on link "Invited Suppliers الموردين المدعوين" at bounding box center [1119, 253] width 185 height 34
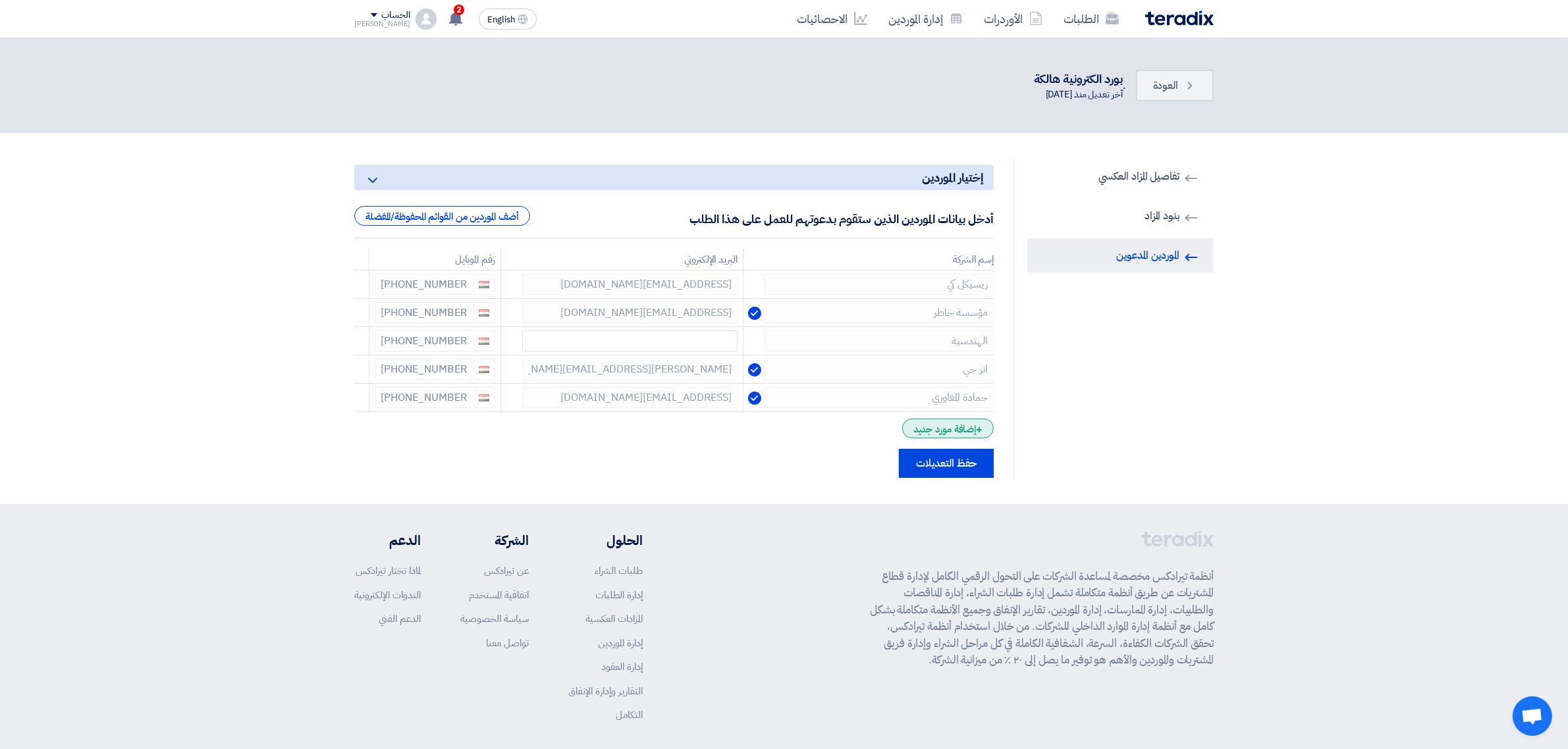
click at [911, 433] on div "+ إضافة مورد جديد" at bounding box center [948, 429] width 92 height 20
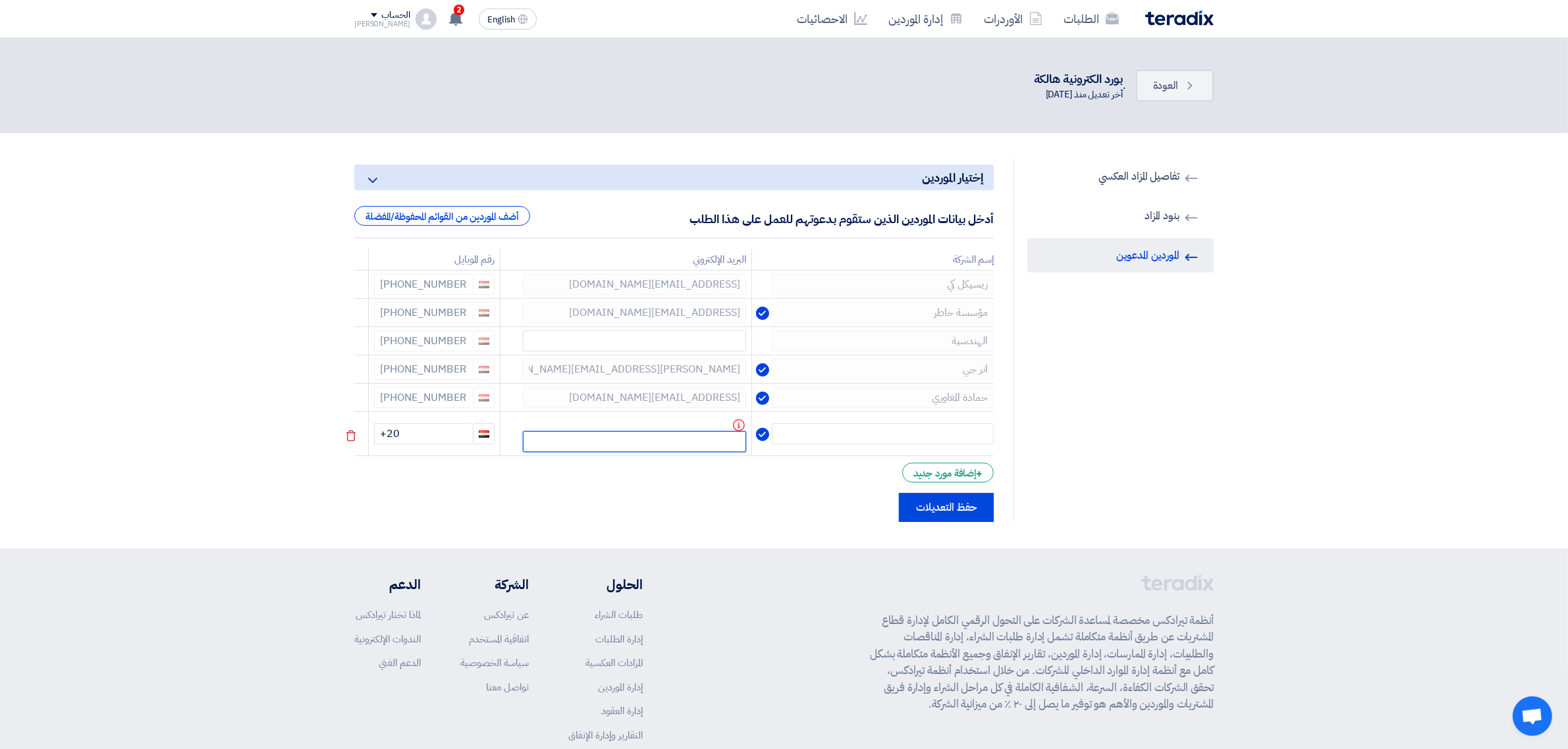
click at [715, 445] on input "text" at bounding box center [635, 442] width 224 height 21
paste input "modggfc5@gmail.com"
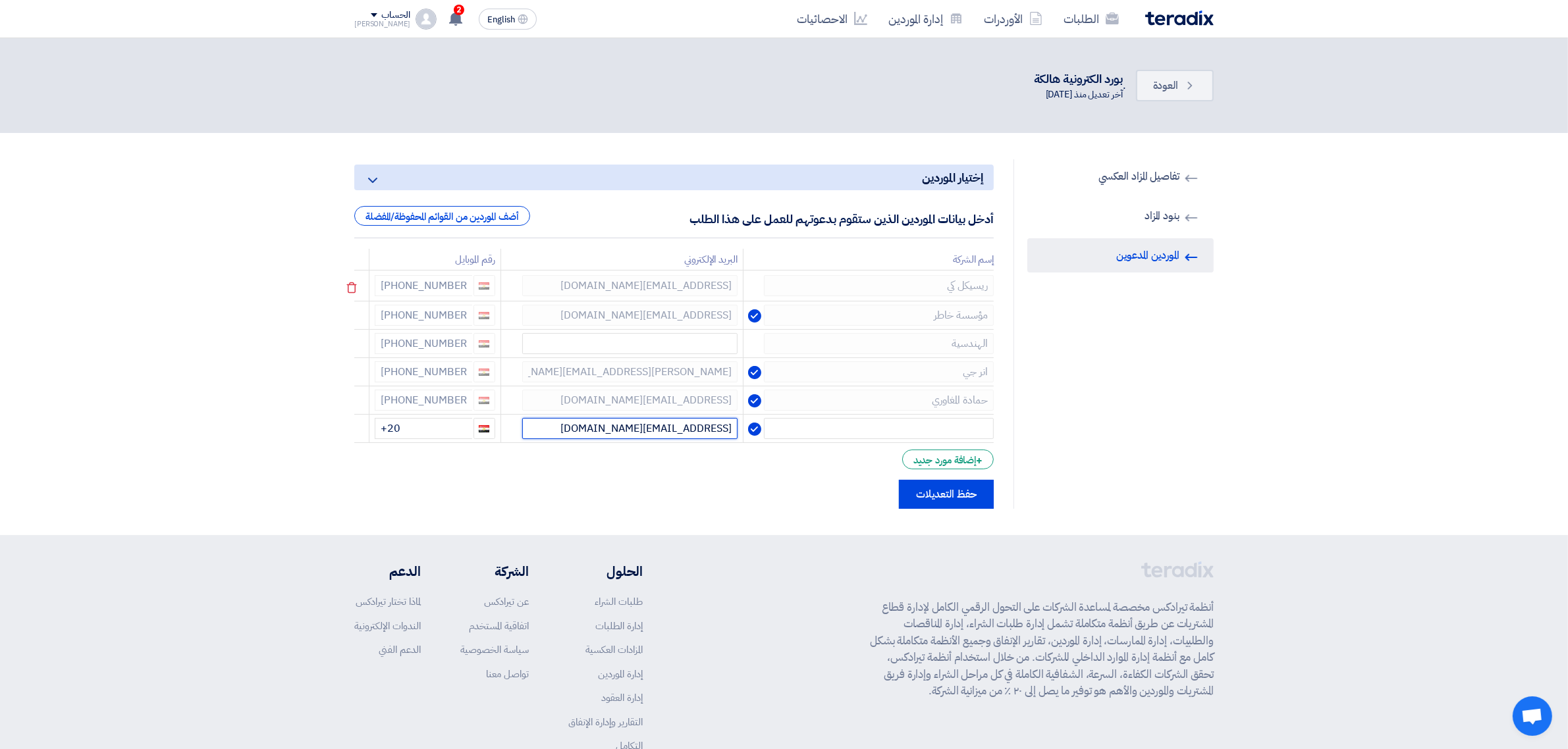
type input "modggfc5@gmail.com"
click at [889, 426] on input "text" at bounding box center [879, 427] width 230 height 21
paste input "ريسيكل كي"
type input "ريسيكل كي"
click at [432, 281] on div "+20 1099050565" at bounding box center [435, 286] width 120 height 21
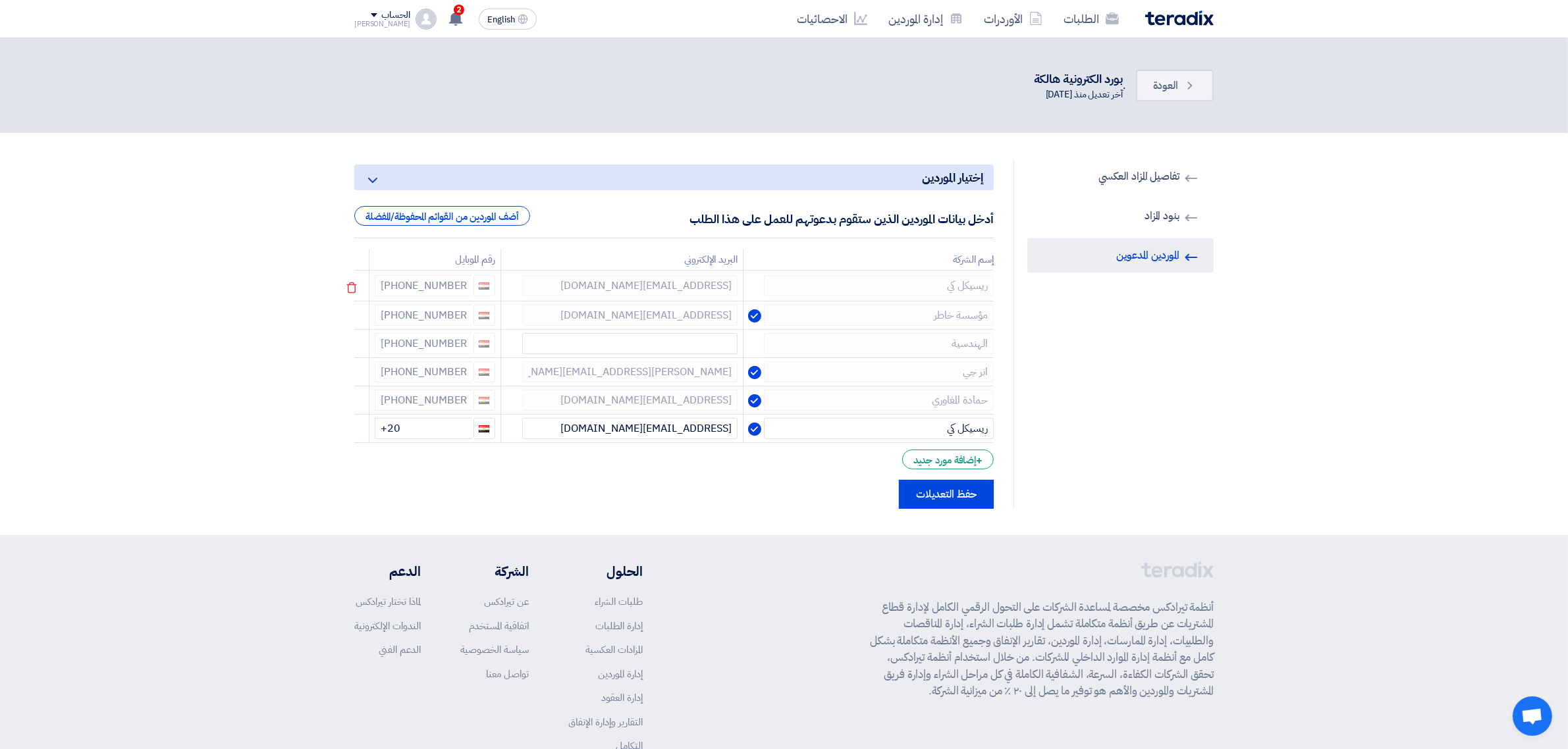
click at [432, 281] on div "+20 1099050565" at bounding box center [435, 286] width 120 height 21
click at [450, 417] on input "+20" at bounding box center [423, 427] width 97 height 21
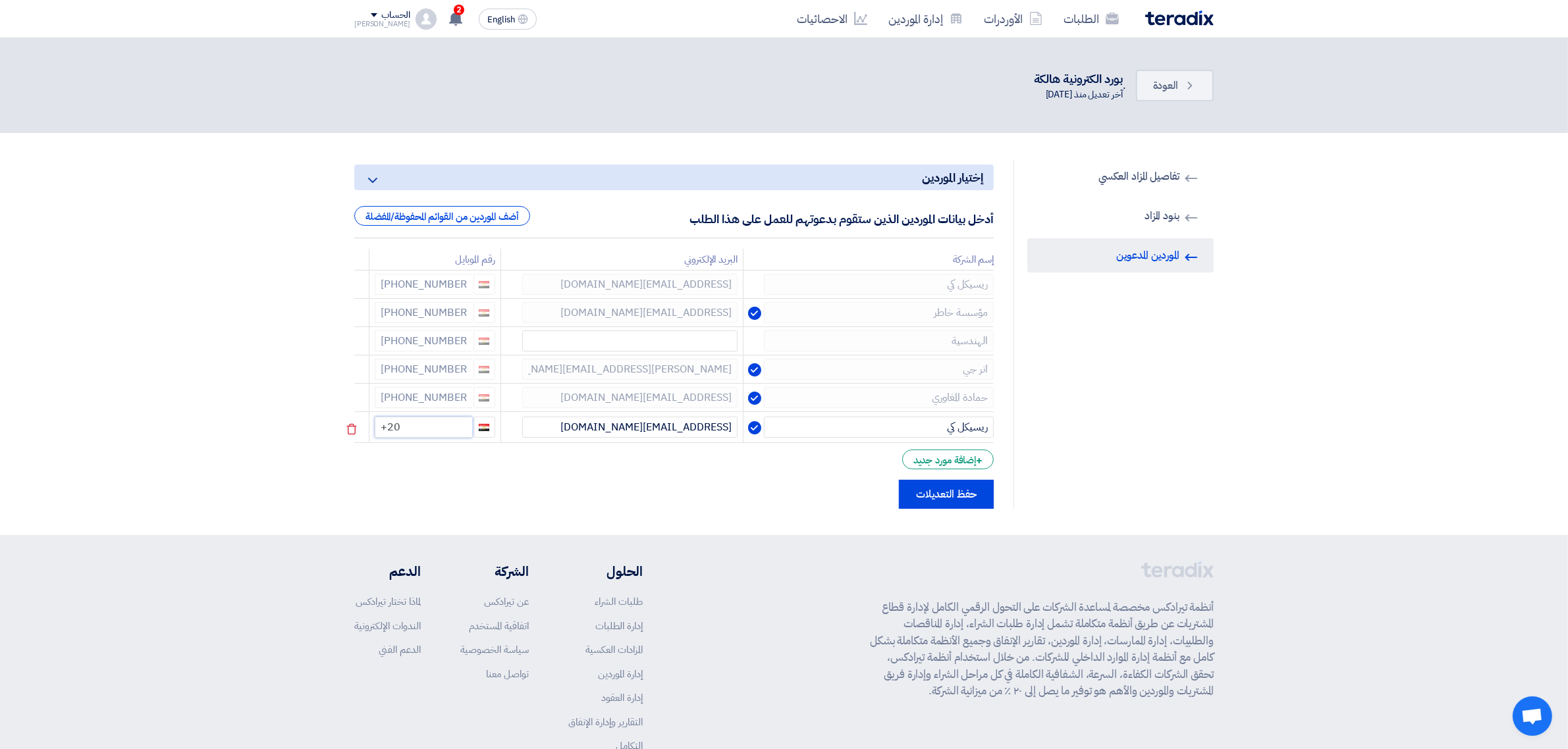
paste input "201555767712"
type input "+20 21555767712"
click at [356, 281] on icon at bounding box center [351, 287] width 22 height 22
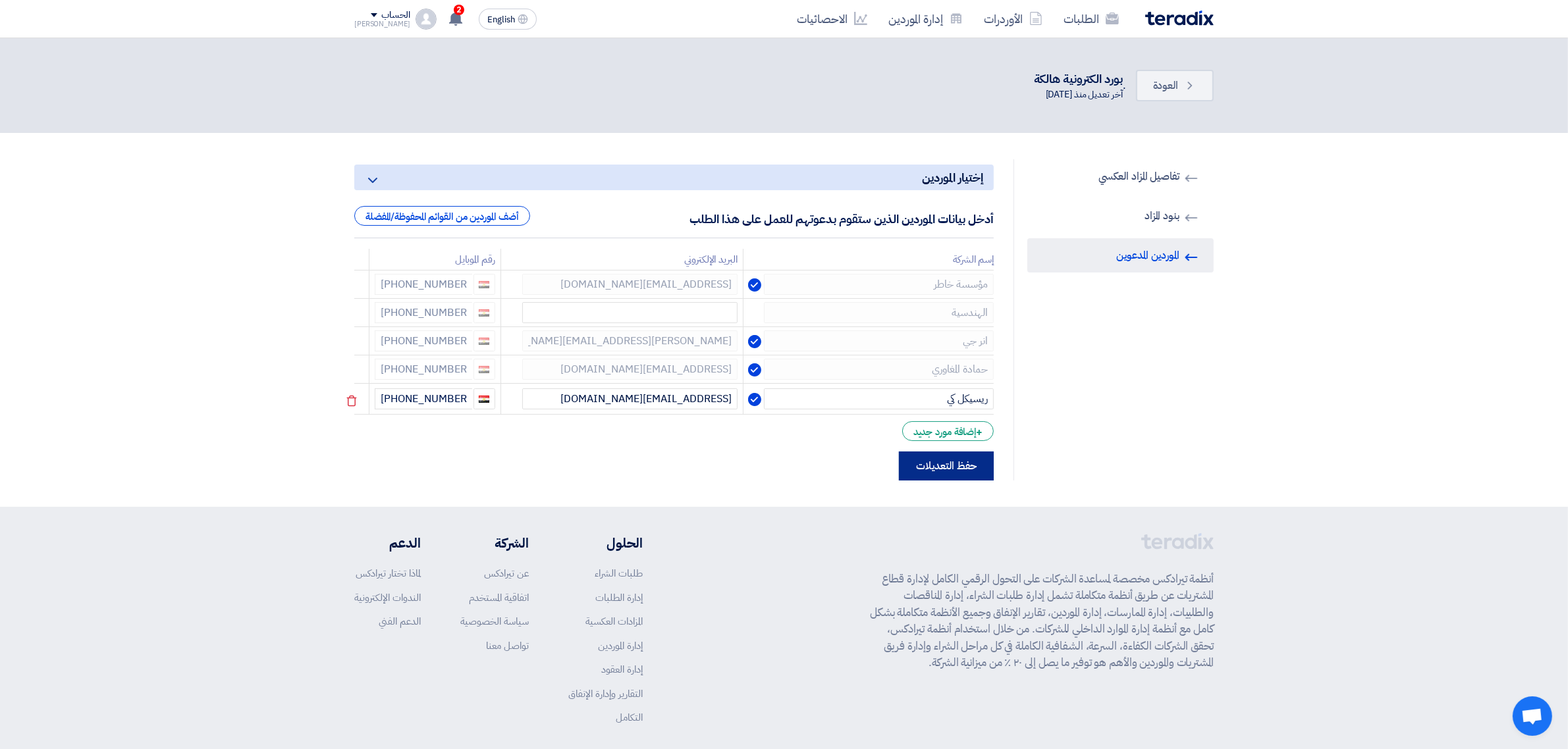
click at [955, 456] on button "حفظ التعديلات" at bounding box center [947, 466] width 95 height 29
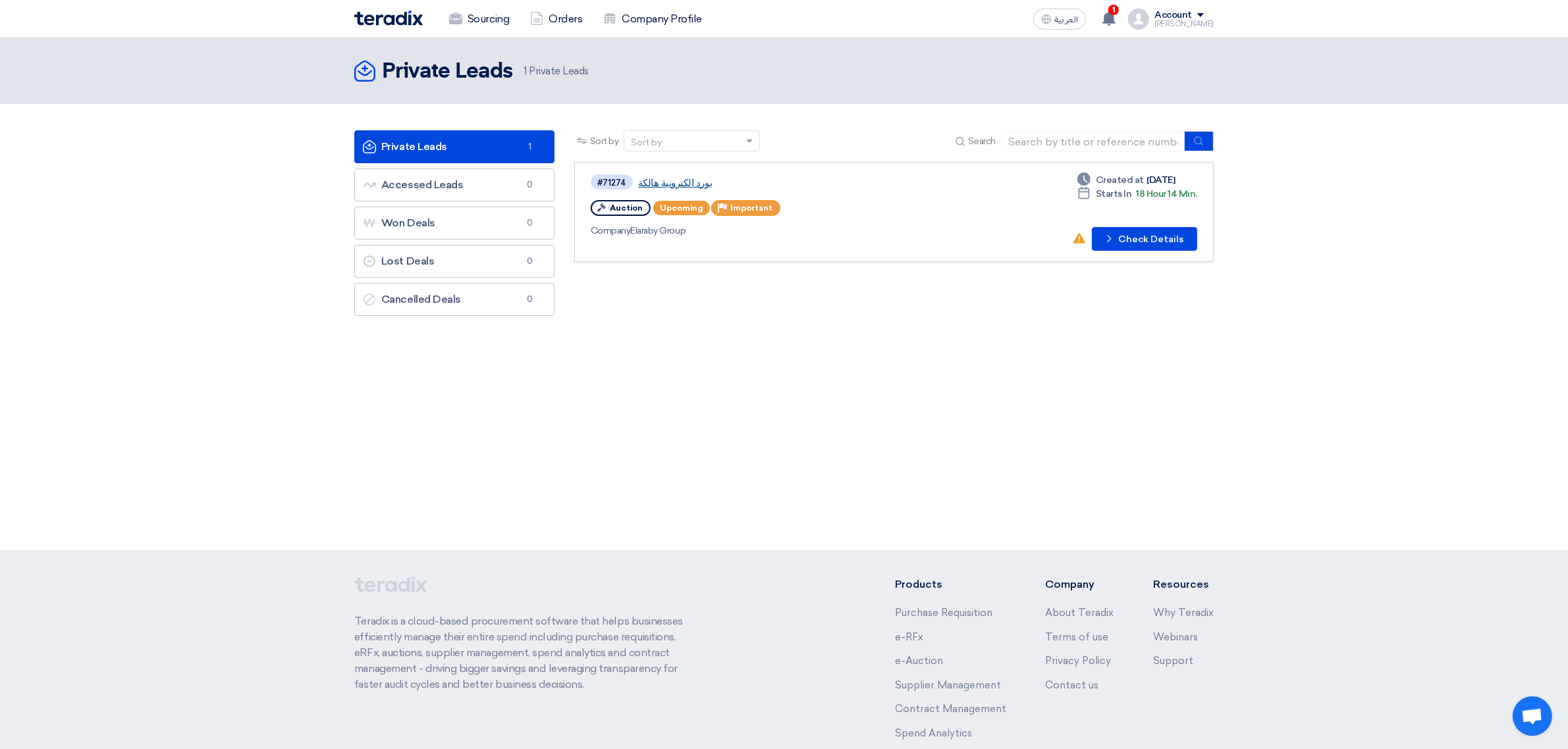
click at [670, 181] on link "بورد الكترونية هالكة" at bounding box center [802, 183] width 329 height 11
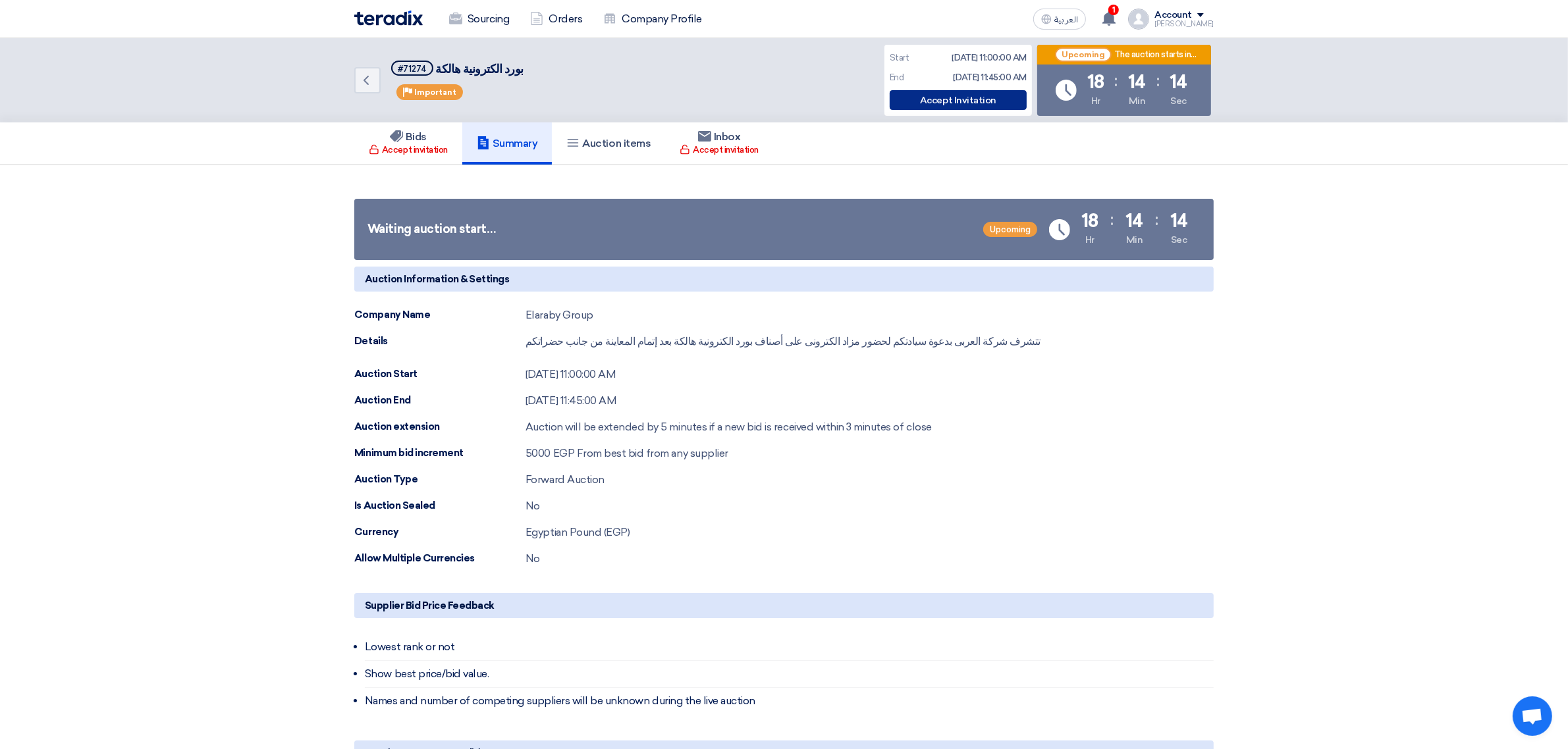
click at [936, 100] on div "Accept Invitation" at bounding box center [958, 100] width 137 height 20
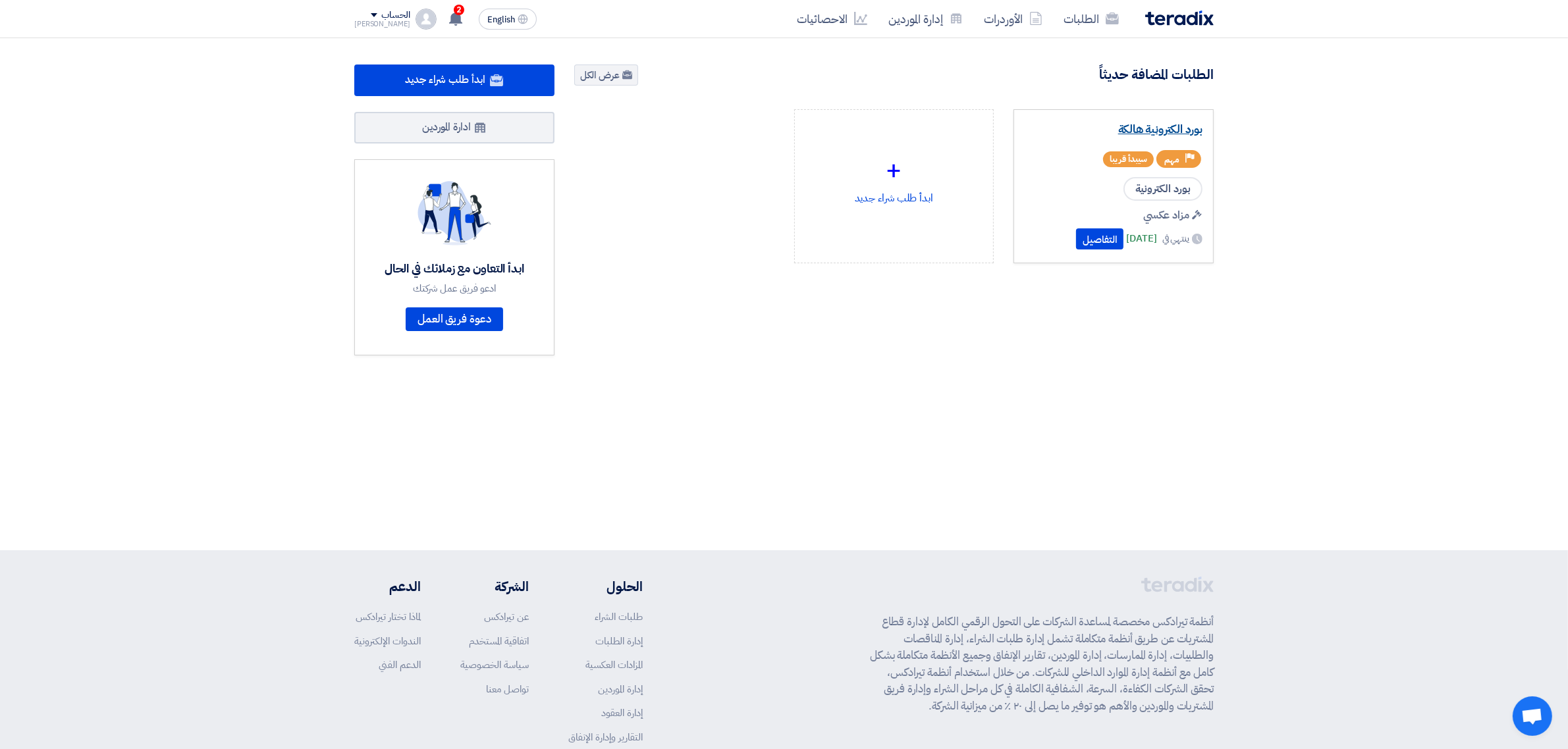
click at [1182, 133] on link "بورد الكترونية هالكة" at bounding box center [1113, 129] width 178 height 13
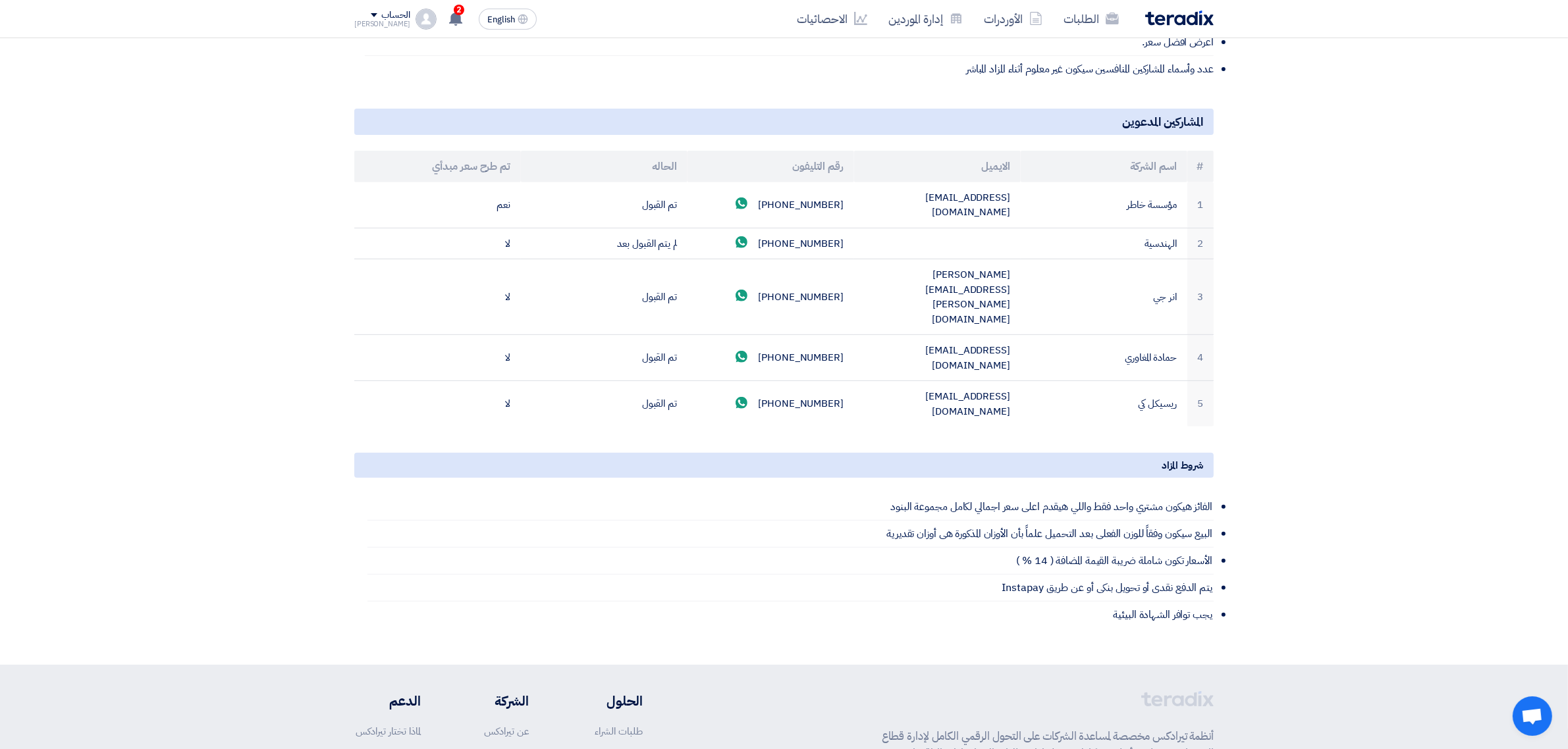
scroll to position [611, 0]
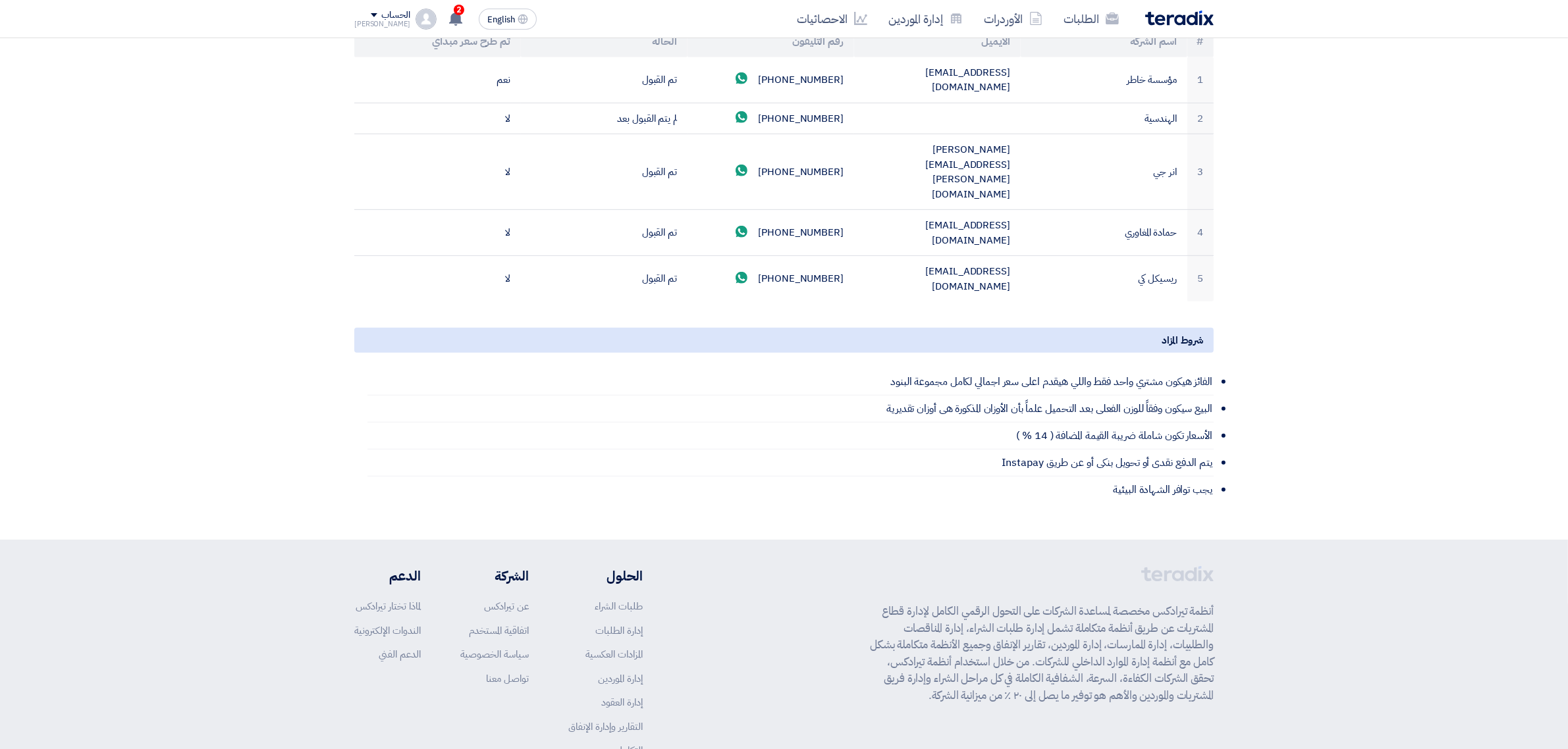
scroll to position [547, 0]
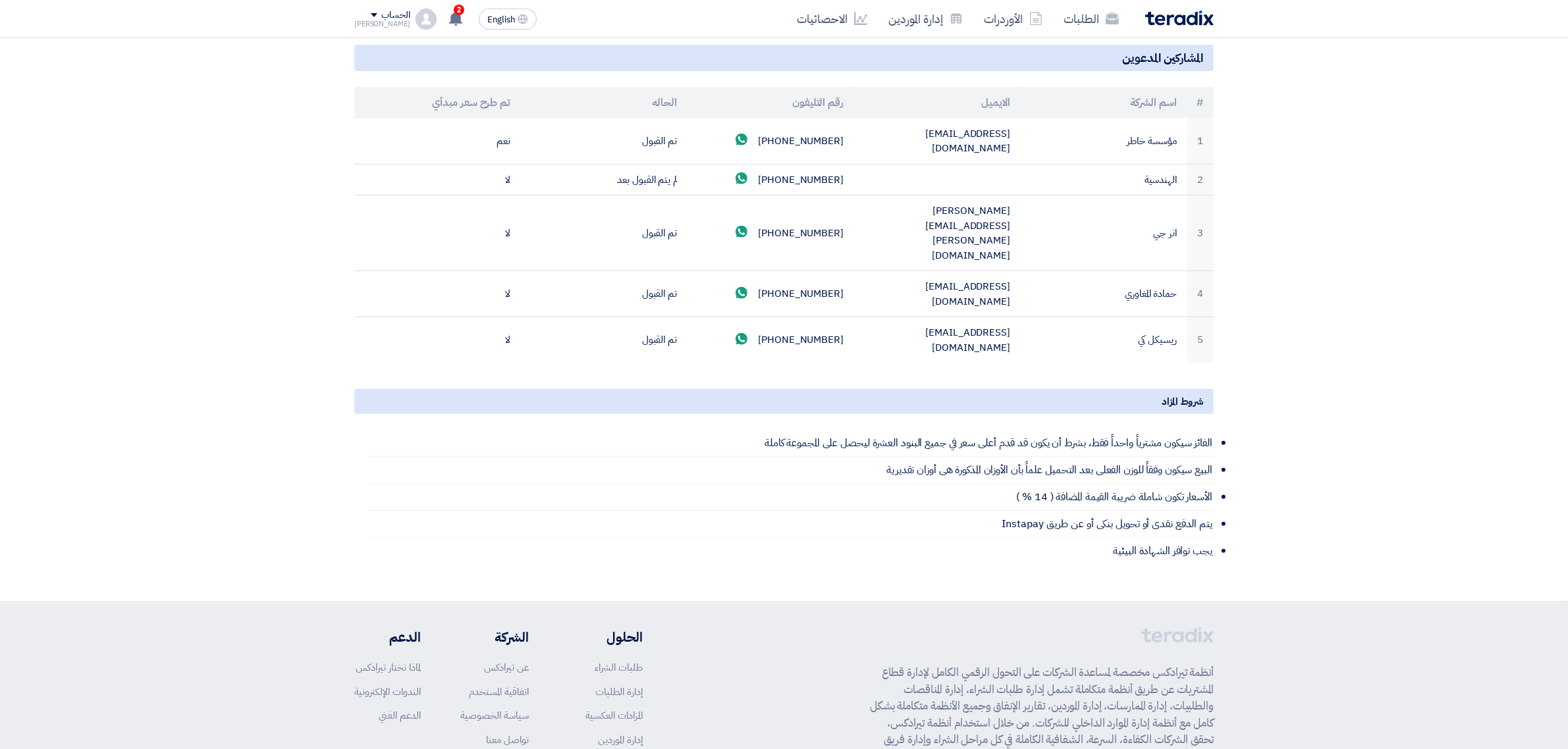
scroll to position [673, 0]
